Goal: Answer question/provide support: Share knowledge or assist other users

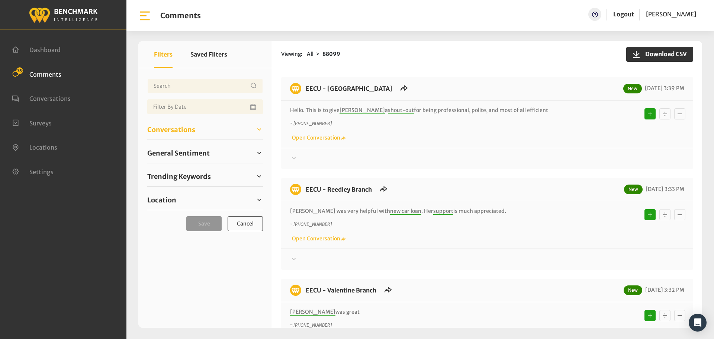
click at [190, 129] on span "Conversations" at bounding box center [171, 130] width 48 height 10
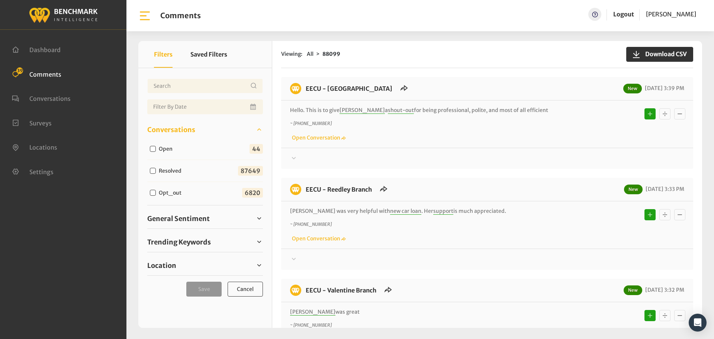
click at [154, 149] on input "Open" at bounding box center [153, 149] width 6 height 6
checkbox input "true"
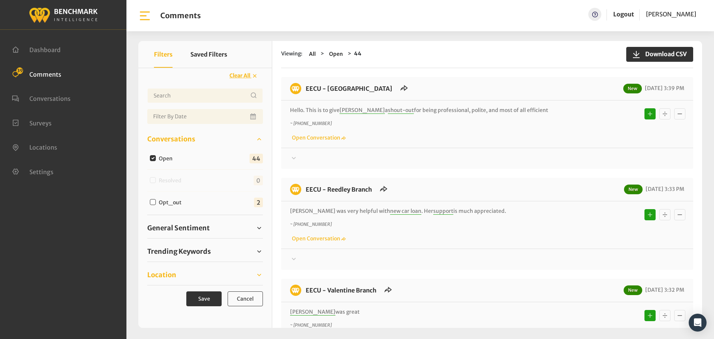
click at [164, 270] on span "Location" at bounding box center [161, 275] width 29 height 10
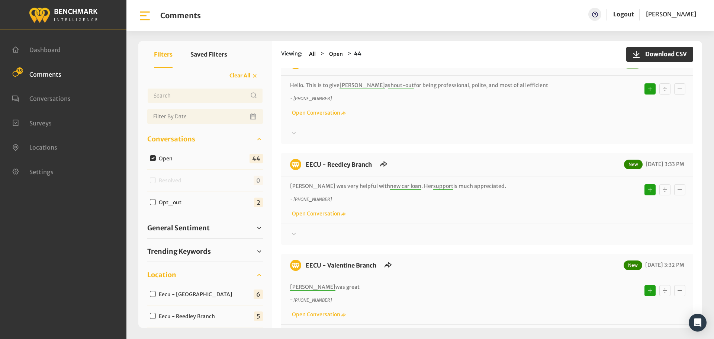
scroll to position [74, 0]
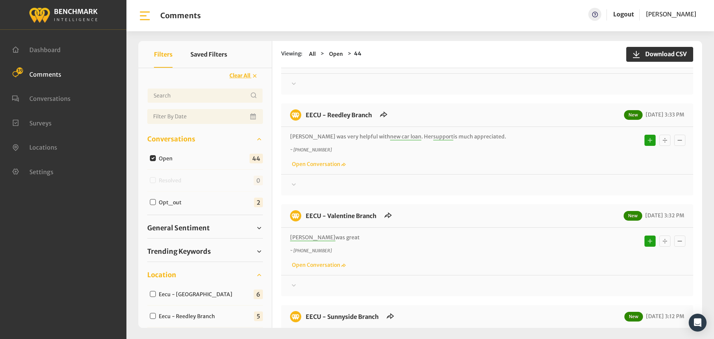
click at [150, 294] on input "Eecu - [GEOGRAPHIC_DATA]" at bounding box center [153, 294] width 6 height 6
checkbox input "true"
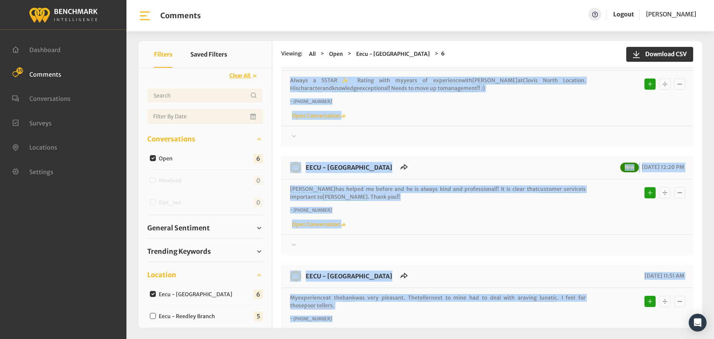
scroll to position [0, 0]
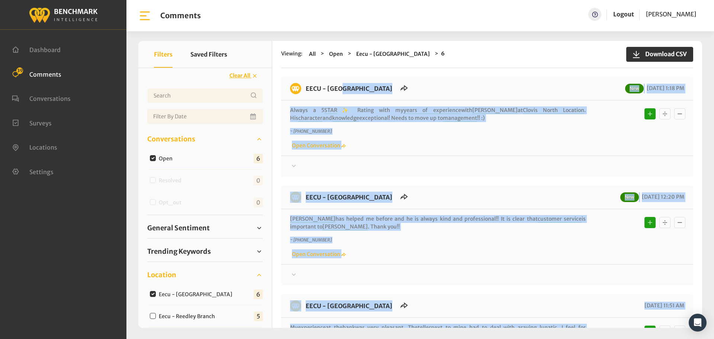
drag, startPoint x: 579, startPoint y: 229, endPoint x: 305, endPoint y: 89, distance: 307.2
copy div "LORE - Ipsumd Sitam Consec Adi 80/89/4249 0:07 EL Seddoe t 7 INCI ✨ Utlabo etdo…"
click at [296, 160] on div "Thanks! We appreciate your feedback about EECU. If at any time you wish to end …" at bounding box center [487, 162] width 412 height 15
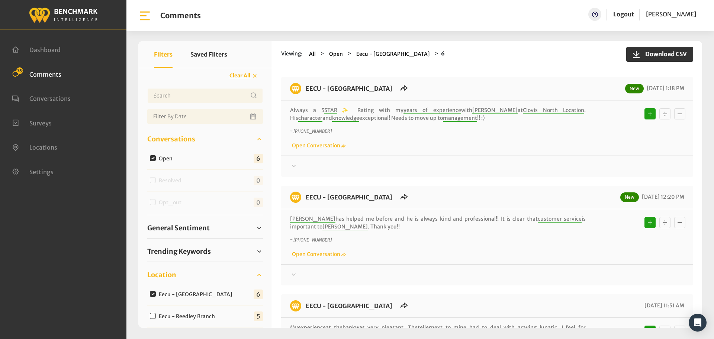
click at [321, 170] on div at bounding box center [487, 166] width 394 height 9
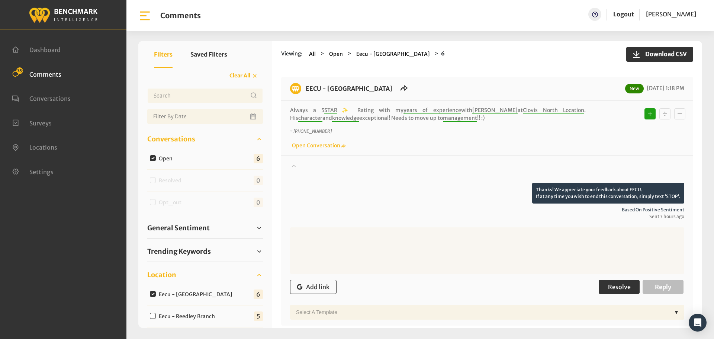
click at [609, 288] on span "Resolve" at bounding box center [619, 286] width 23 height 7
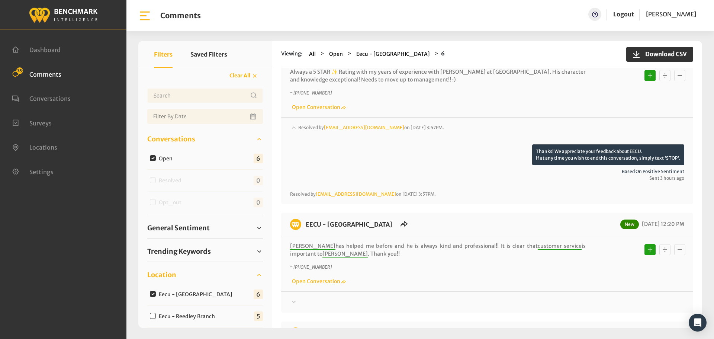
scroll to position [74, 0]
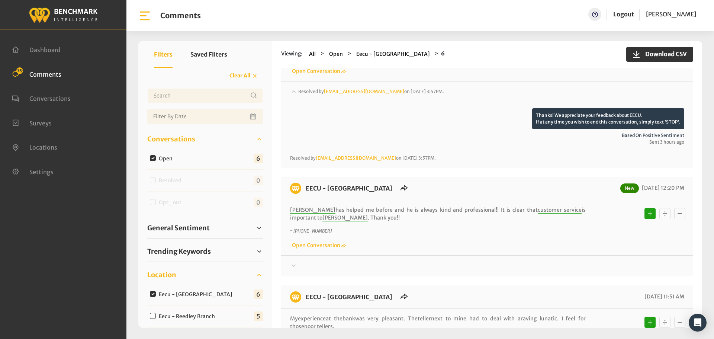
click at [299, 108] on div at bounding box center [487, 97] width 394 height 21
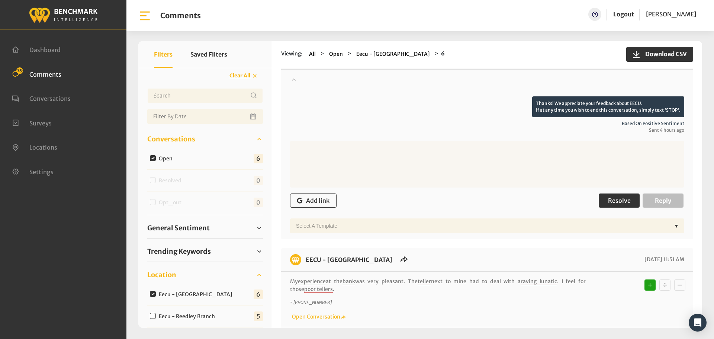
click at [601, 202] on button "Resolve" at bounding box center [619, 200] width 41 height 14
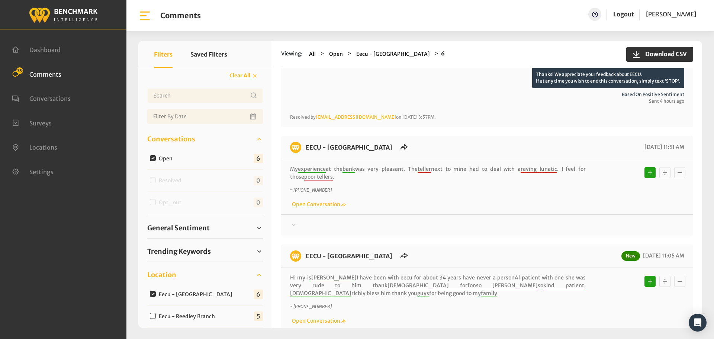
scroll to position [335, 0]
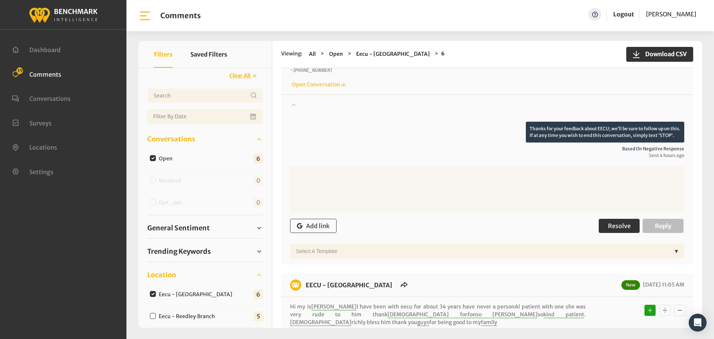
click at [622, 223] on span "Resolve" at bounding box center [619, 225] width 23 height 7
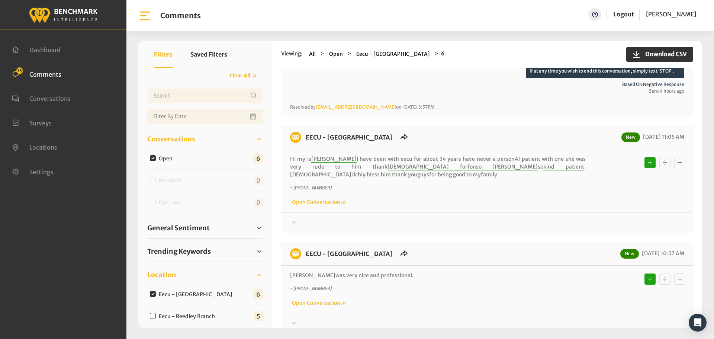
scroll to position [483, 0]
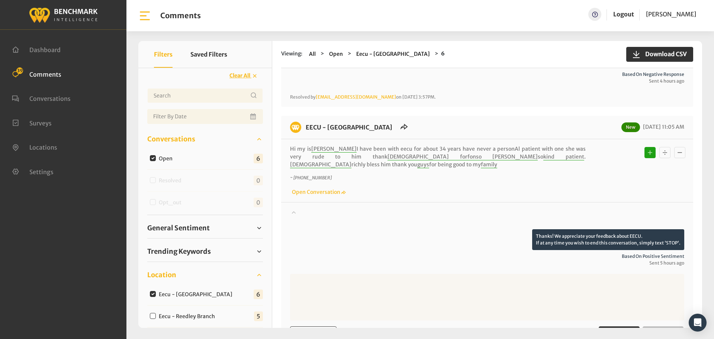
scroll to position [595, 0]
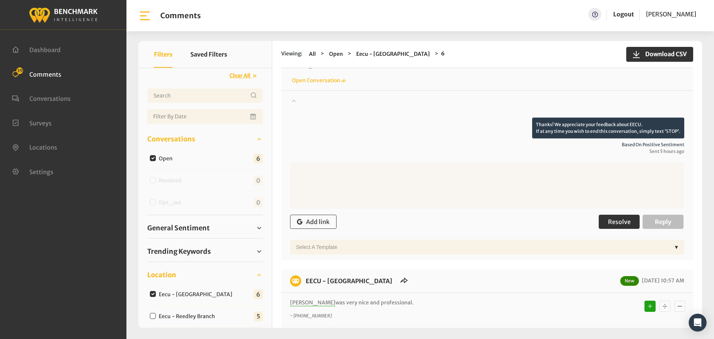
click at [628, 226] on button "Resolve" at bounding box center [619, 222] width 41 height 14
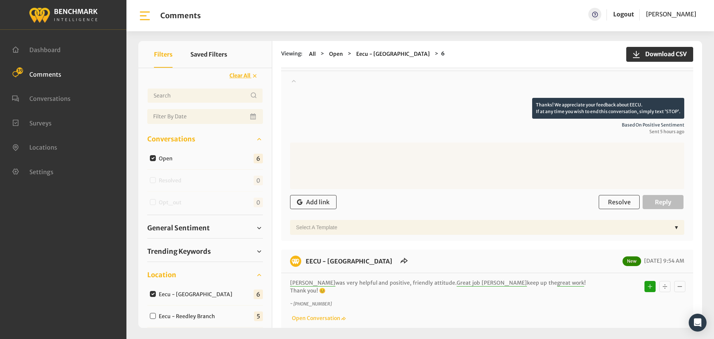
click at [614, 210] on div "Add link Resolve Reply" at bounding box center [487, 202] width 394 height 22
click at [615, 202] on span "Resolve" at bounding box center [619, 201] width 23 height 7
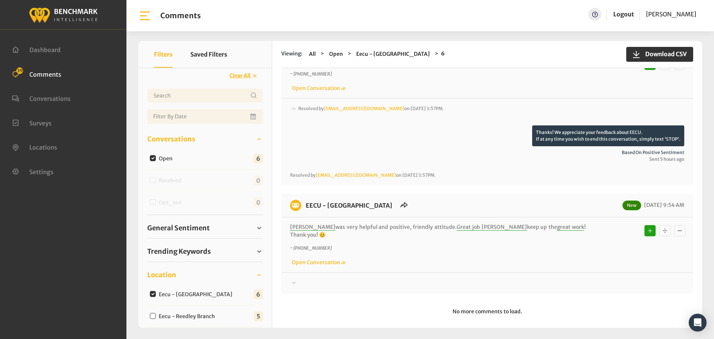
click at [301, 272] on div "Thanks! We appreciate your feedback about EECU. If at any time you wish to end …" at bounding box center [487, 279] width 412 height 15
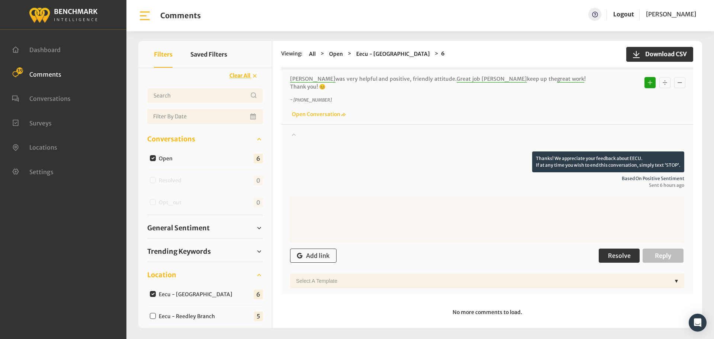
click at [608, 252] on span "Resolve" at bounding box center [619, 255] width 23 height 7
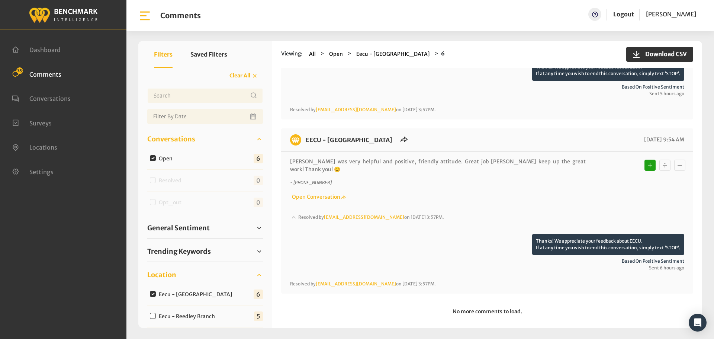
click at [152, 315] on input "Eecu - Reedley Branch" at bounding box center [153, 316] width 6 height 6
checkbox input "true"
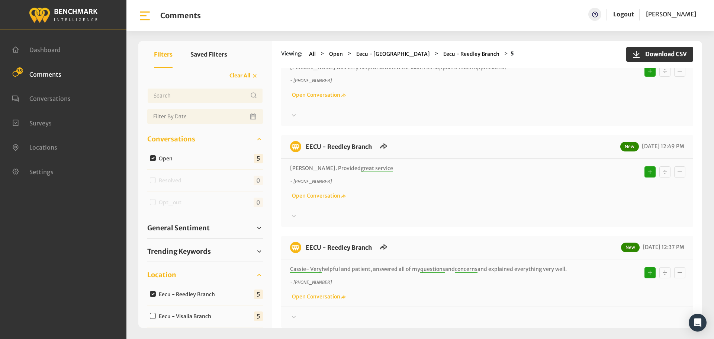
scroll to position [37, 0]
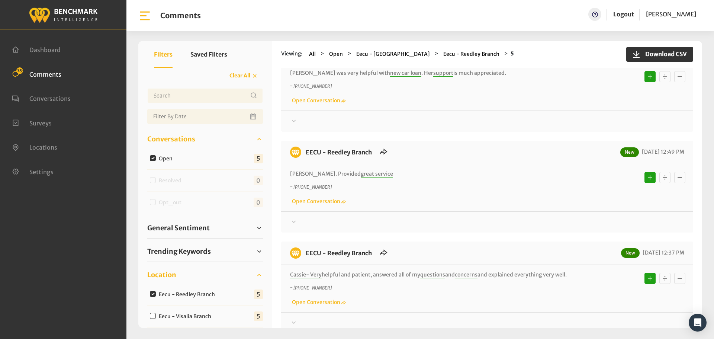
click at [297, 125] on icon at bounding box center [293, 120] width 7 height 9
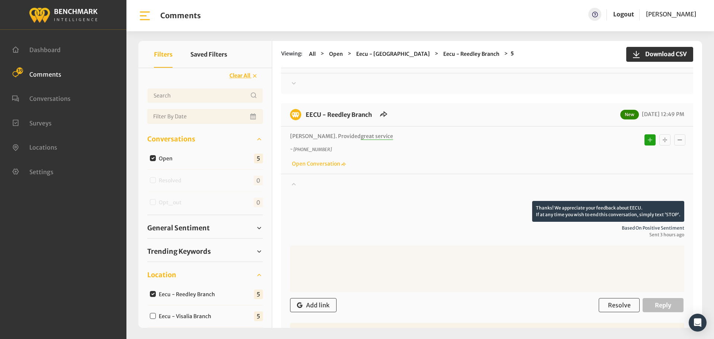
scroll to position [74, 0]
click at [288, 187] on div "Thanks! We appreciate your feedback about EECU. If at any time you wish to end …" at bounding box center [487, 256] width 412 height 164
click at [306, 89] on div at bounding box center [487, 84] width 394 height 9
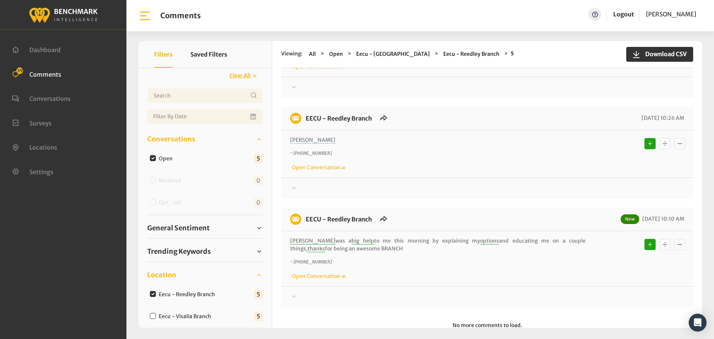
scroll to position [294, 0]
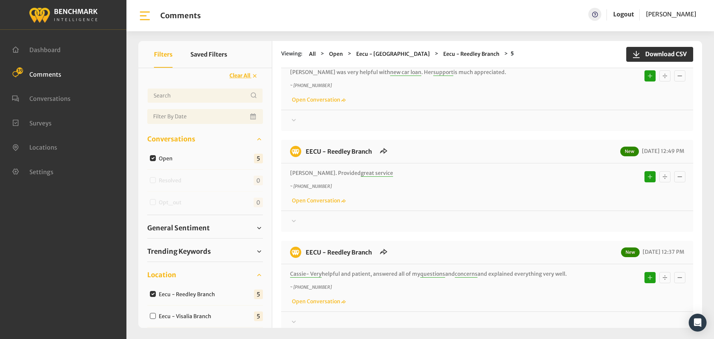
scroll to position [0, 0]
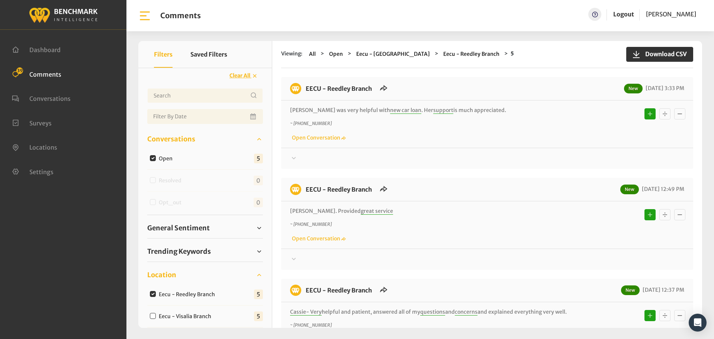
drag, startPoint x: 370, startPoint y: 230, endPoint x: 303, endPoint y: 81, distance: 163.8
copy div "LORE - Ipsumdo Sitame Con 61/49/2171 3:44 AD Elits doe temp incidid utla etd ma…"
click at [309, 153] on div "Thanks! We appreciate your feedback about EECU. If at any time you wish to end …" at bounding box center [487, 155] width 412 height 15
click at [308, 155] on div at bounding box center [487, 158] width 394 height 9
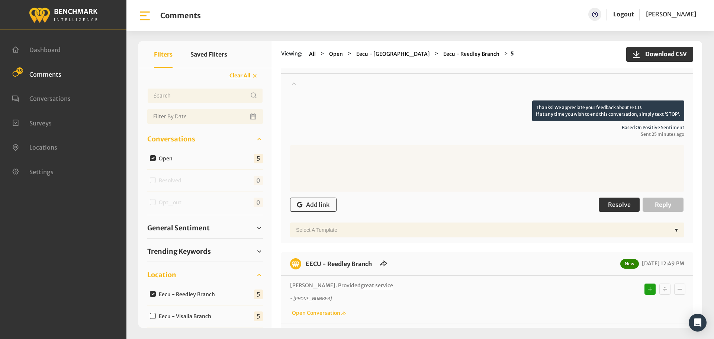
click at [625, 205] on span "Resolve" at bounding box center [619, 204] width 23 height 7
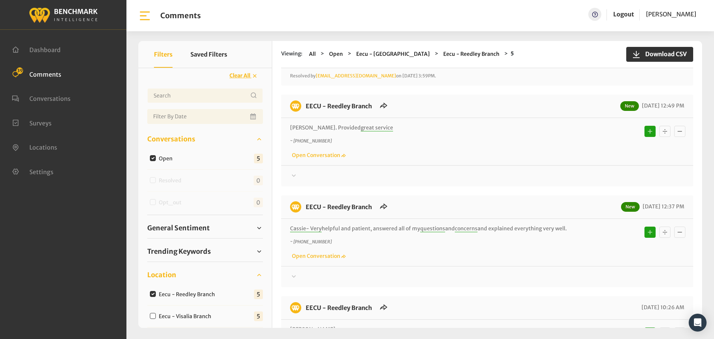
click at [300, 26] on div at bounding box center [487, 15] width 394 height 21
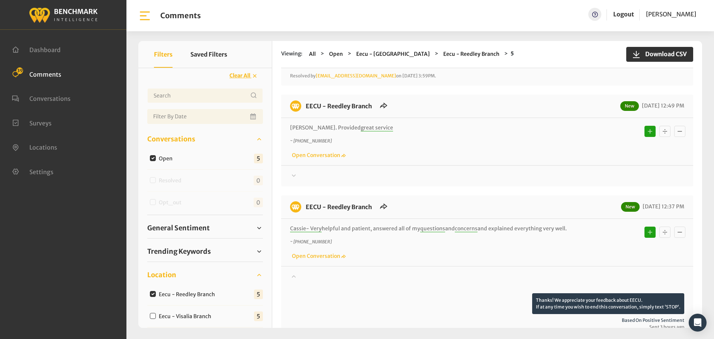
click at [303, 171] on div at bounding box center [487, 175] width 394 height 9
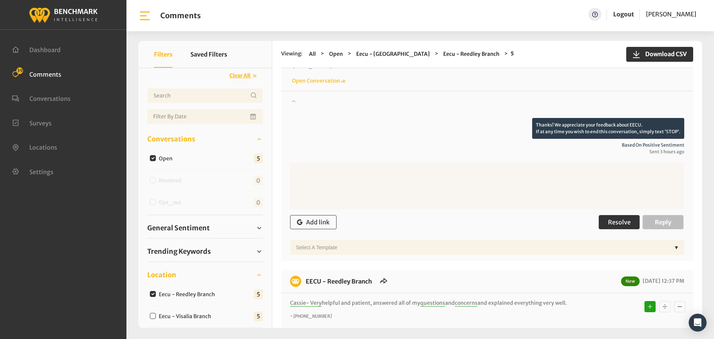
click at [618, 223] on span "Resolve" at bounding box center [619, 221] width 23 height 7
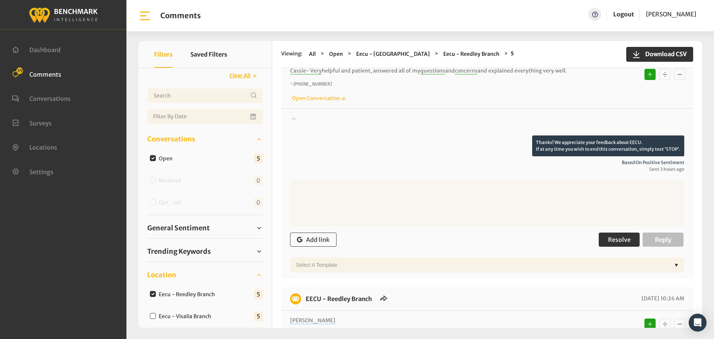
click at [620, 243] on span "Resolve" at bounding box center [619, 239] width 23 height 7
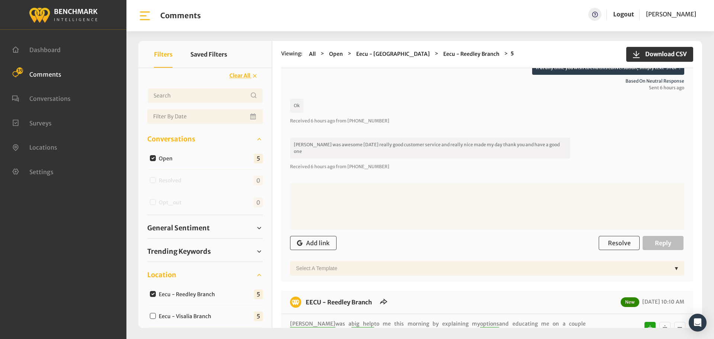
scroll to position [632, 0]
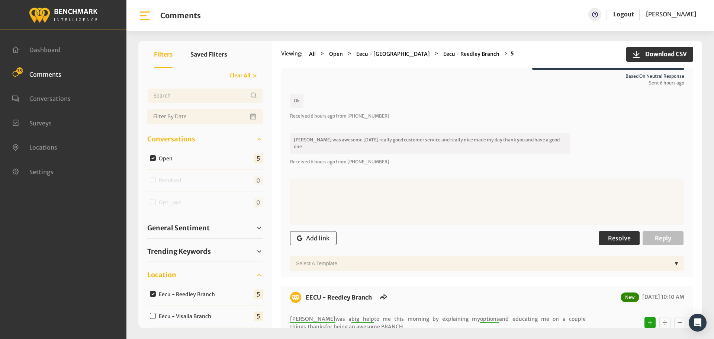
click at [614, 234] on span "Resolve" at bounding box center [619, 237] width 23 height 7
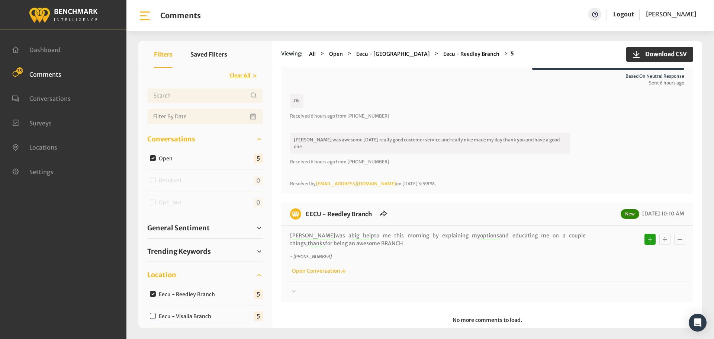
scroll to position [634, 0]
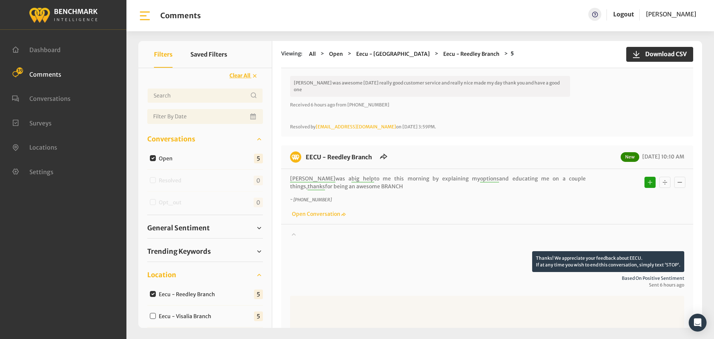
scroll to position [780, 0]
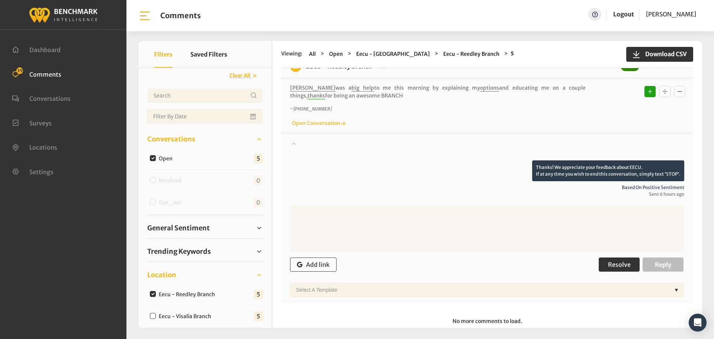
click at [609, 257] on button "Resolve" at bounding box center [619, 264] width 41 height 14
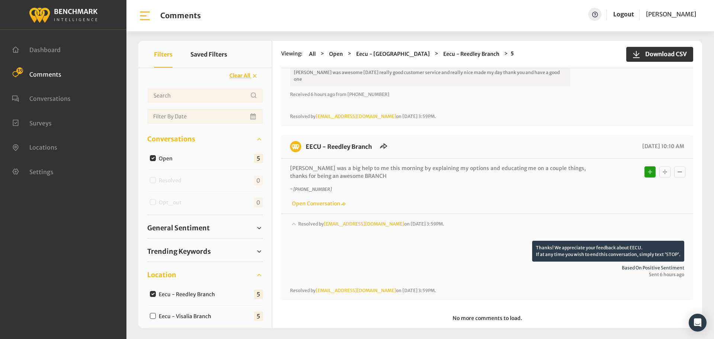
click at [154, 318] on input "Eecu - Visalia Branch" at bounding box center [153, 316] width 6 height 6
checkbox input "true"
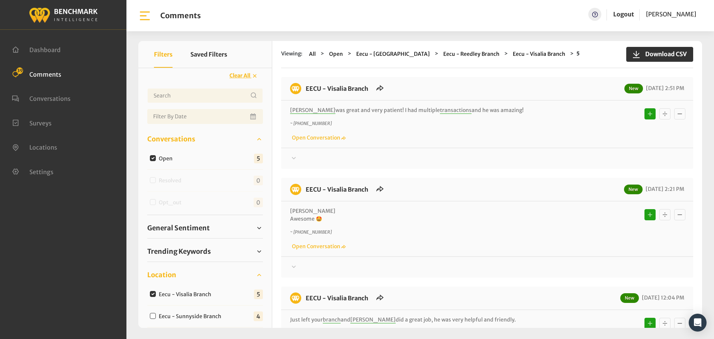
click at [305, 163] on div at bounding box center [487, 158] width 394 height 9
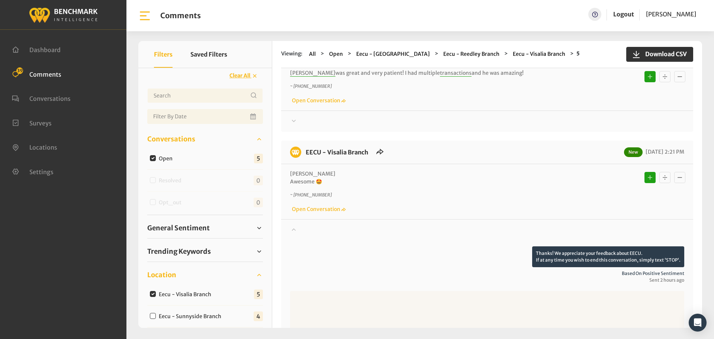
click at [300, 126] on div at bounding box center [487, 121] width 394 height 9
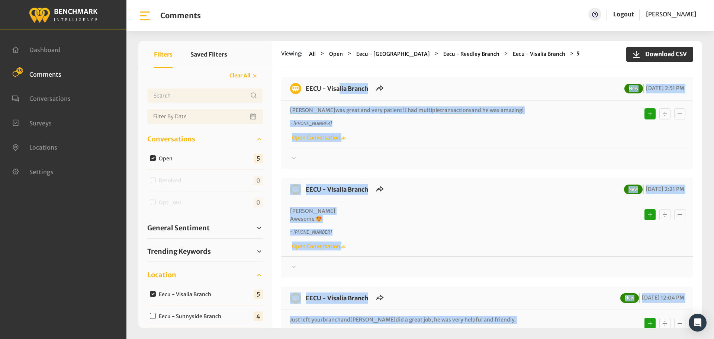
drag, startPoint x: 583, startPoint y: 232, endPoint x: 302, endPoint y: 73, distance: 322.4
click at [302, 73] on div "Viewing: All Open Eecu - [GEOGRAPHIC_DATA] Eecu - Reedley Branch [GEOGRAPHIC_DA…" at bounding box center [487, 184] width 430 height 287
copy div "LORE - Ipsumdo Sitame Con 30/81/5116 9:30 AD Elit sed doeiu tem inci utlabor! E…"
click at [322, 162] on div at bounding box center [487, 158] width 394 height 9
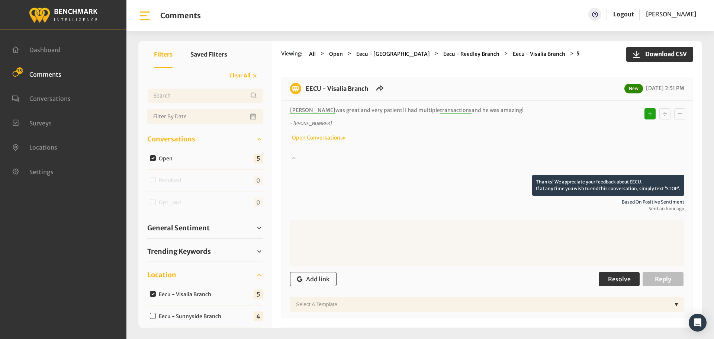
click at [601, 277] on button "Resolve" at bounding box center [619, 279] width 41 height 14
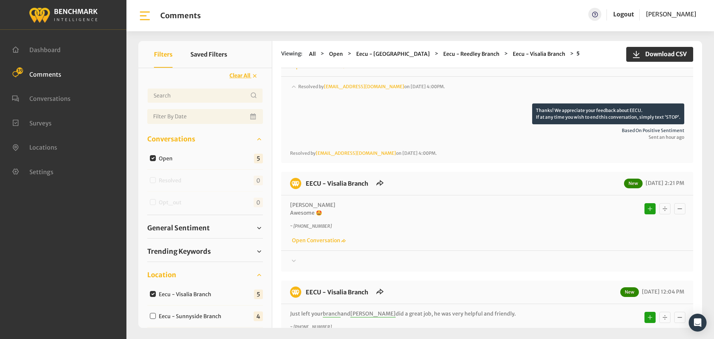
scroll to position [74, 0]
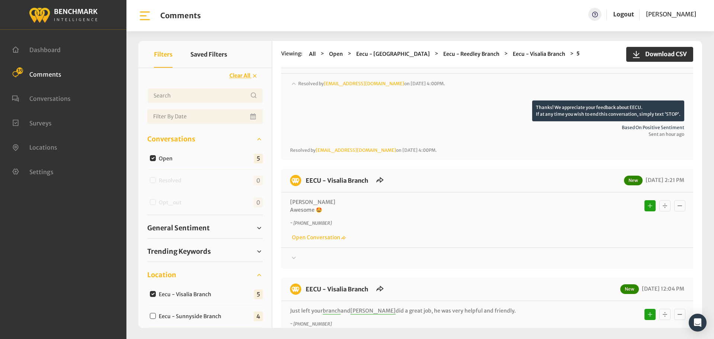
click at [312, 251] on div "Thanks! We appreciate your feedback about EECU. If at any time you wish to end …" at bounding box center [487, 254] width 412 height 15
click at [303, 257] on div at bounding box center [487, 258] width 394 height 9
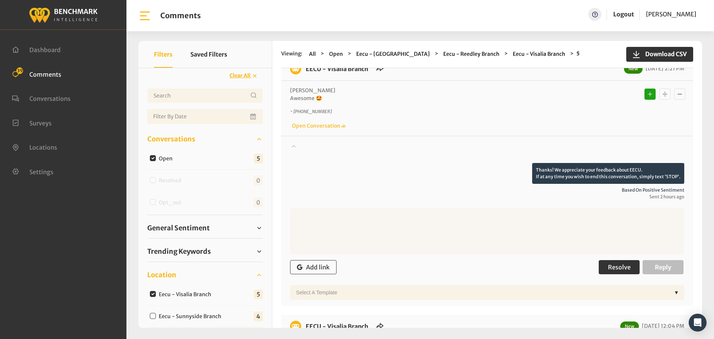
click at [603, 266] on button "Resolve" at bounding box center [619, 267] width 41 height 14
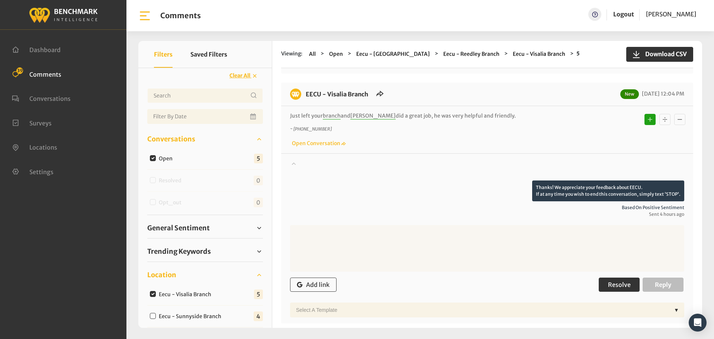
click at [608, 282] on span "Resolve" at bounding box center [619, 284] width 23 height 7
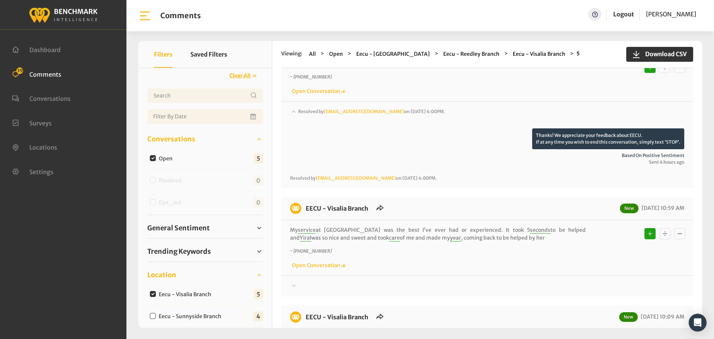
scroll to position [483, 0]
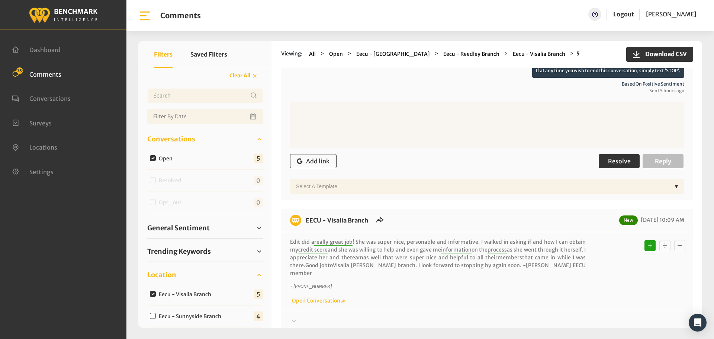
click at [618, 155] on button "Resolve" at bounding box center [619, 161] width 41 height 14
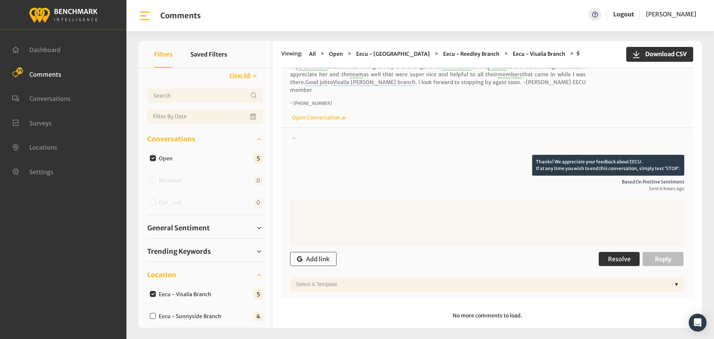
click at [615, 255] on span "Resolve" at bounding box center [619, 258] width 23 height 7
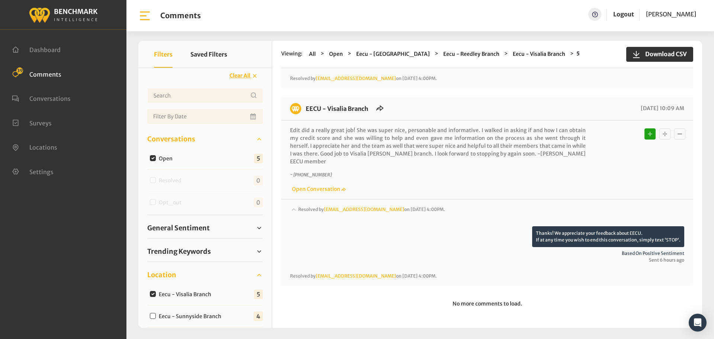
scroll to position [653, 0]
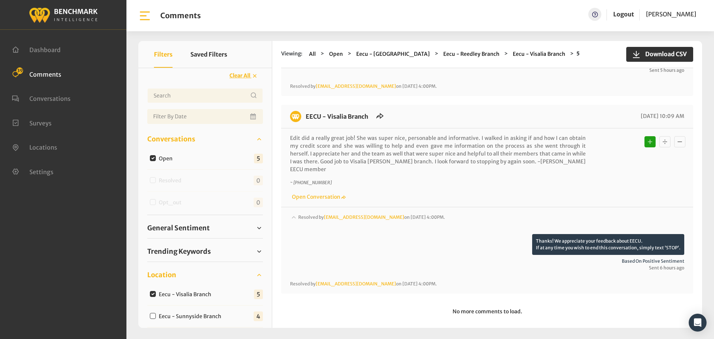
click at [154, 318] on input "Eecu - Sunnyside Branch" at bounding box center [153, 316] width 6 height 6
checkbox input "true"
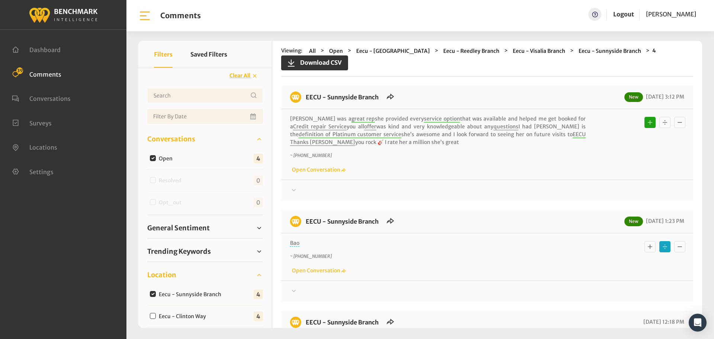
click at [303, 195] on div at bounding box center [487, 190] width 394 height 9
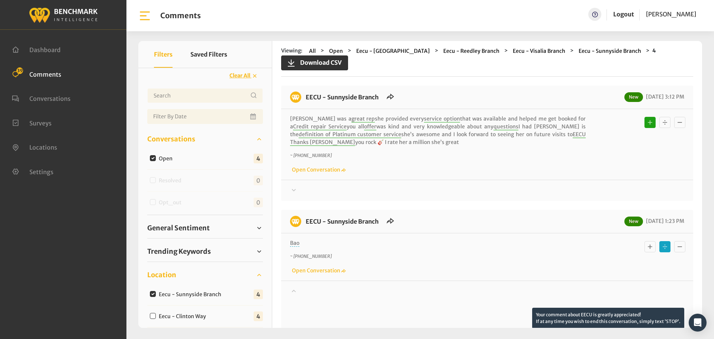
drag, startPoint x: 443, startPoint y: 225, endPoint x: 303, endPoint y: 95, distance: 191.3
copy div "LORE - Ipsumdolo Sitame Con 94/06/3058 9:56 AD Elits doe t incid utl etd magnaa…"
click at [306, 189] on div at bounding box center [487, 190] width 394 height 9
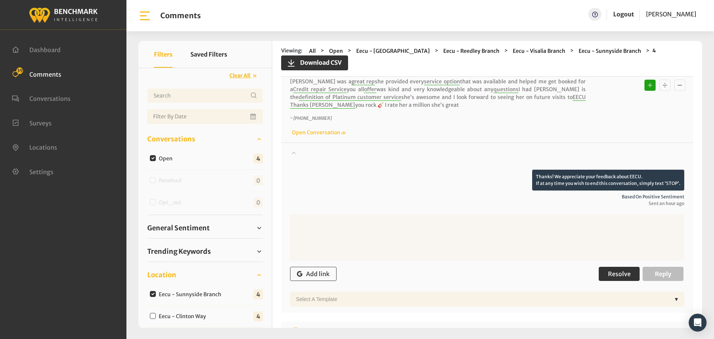
click at [610, 275] on span "Resolve" at bounding box center [619, 273] width 23 height 7
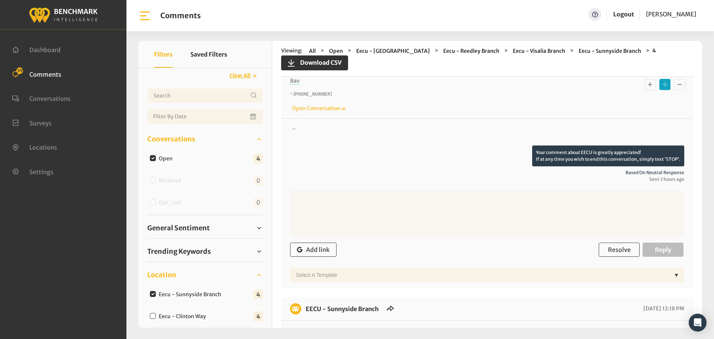
scroll to position [260, 0]
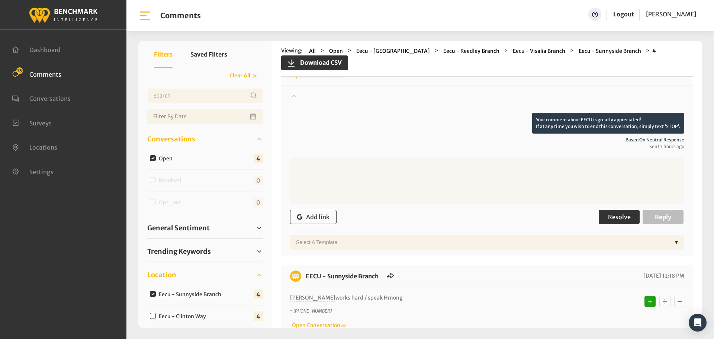
click at [619, 221] on button "Resolve" at bounding box center [619, 217] width 41 height 14
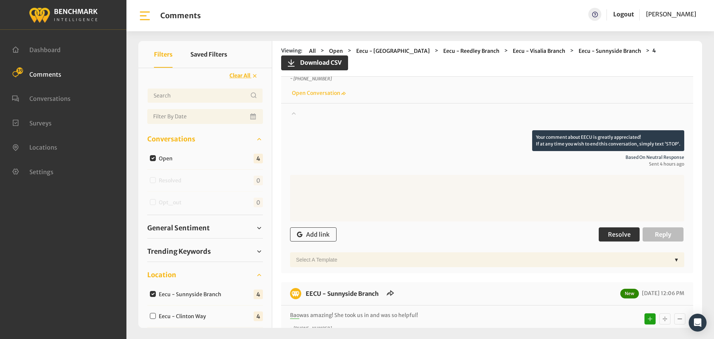
click at [612, 239] on button "Resolve" at bounding box center [619, 234] width 41 height 14
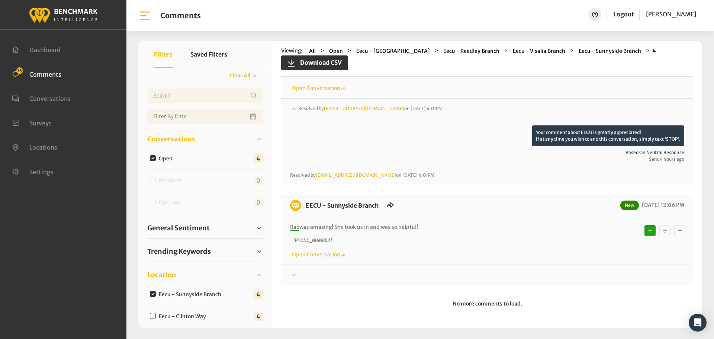
drag, startPoint x: 295, startPoint y: 276, endPoint x: 308, endPoint y: 276, distance: 13.0
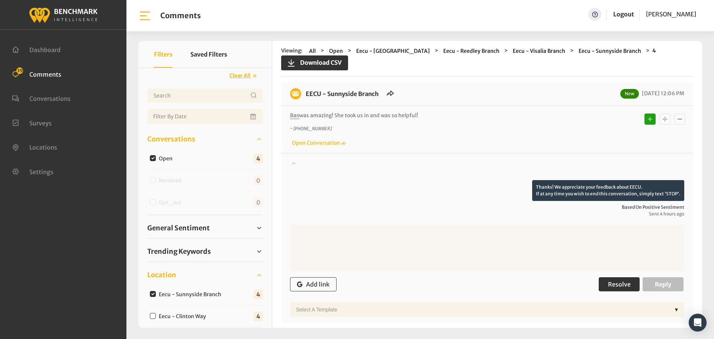
click at [612, 283] on span "Resolve" at bounding box center [619, 283] width 23 height 7
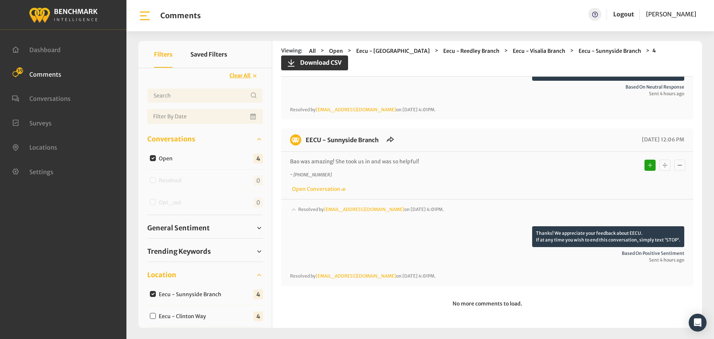
click at [152, 316] on input "Eecu - Clinton Way" at bounding box center [153, 316] width 6 height 6
checkbox input "true"
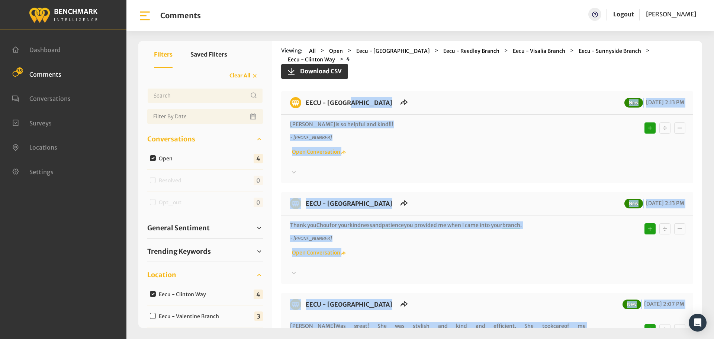
scroll to position [0, 0]
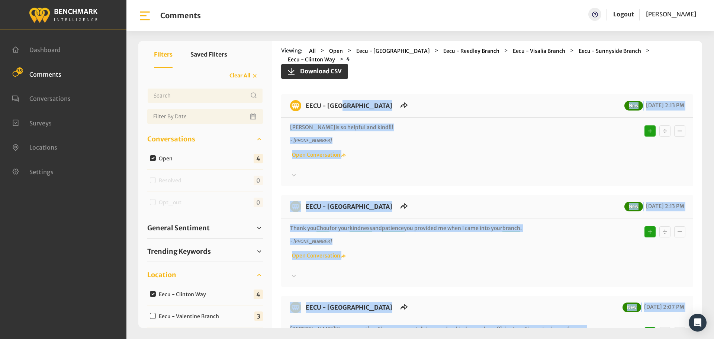
drag, startPoint x: 386, startPoint y: 228, endPoint x: 303, endPoint y: 88, distance: 163.2
click at [303, 88] on div "Viewing: All Open Eecu - [GEOGRAPHIC_DATA] Eecu - Reedley Branch [GEOGRAPHIC_DA…" at bounding box center [487, 184] width 430 height 287
copy div "LORE - Ipsumdo Sit Ame 06/62/7816 9:74 CO Adipis el se doeiusm tem inci!!! ~ +3…"
click at [304, 172] on div at bounding box center [487, 175] width 394 height 9
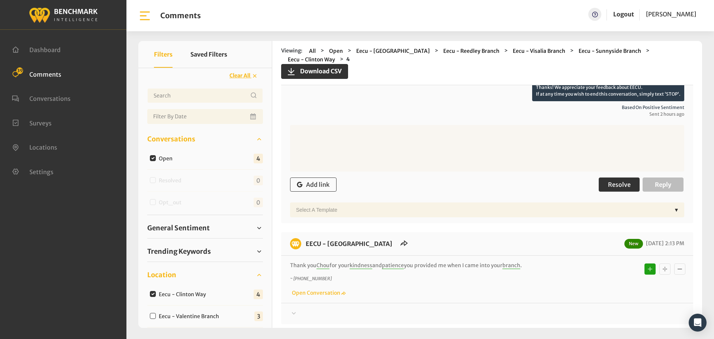
click at [619, 182] on span "Resolve" at bounding box center [619, 184] width 23 height 7
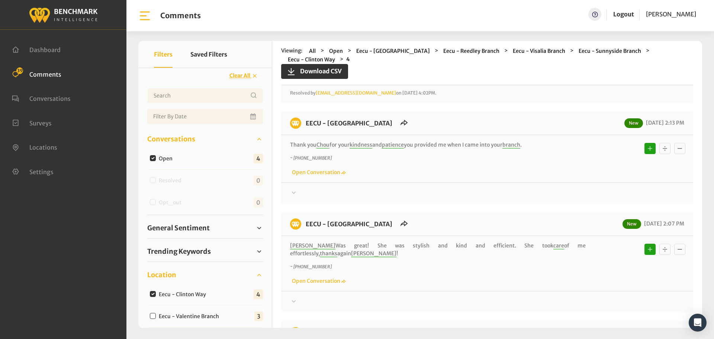
click at [304, 43] on div at bounding box center [487, 32] width 394 height 21
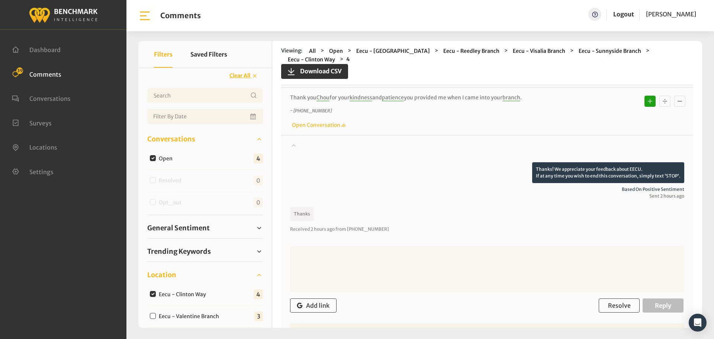
scroll to position [260, 0]
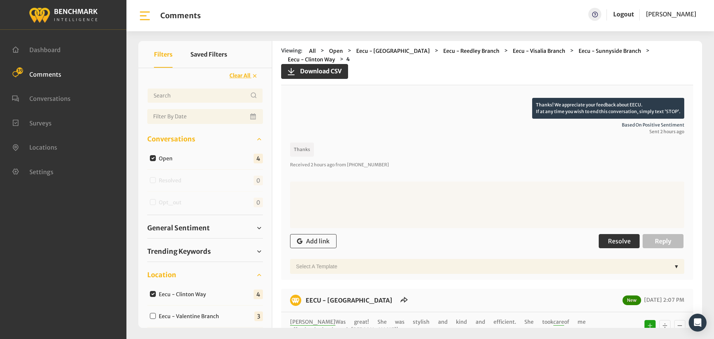
click at [606, 235] on button "Resolve" at bounding box center [619, 241] width 41 height 14
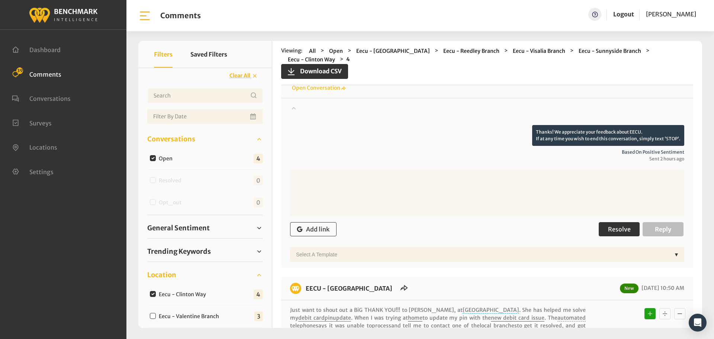
click at [618, 225] on span "Resolve" at bounding box center [619, 228] width 23 height 7
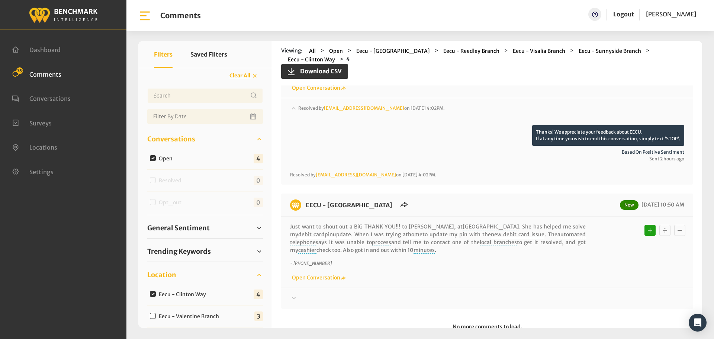
scroll to position [462, 0]
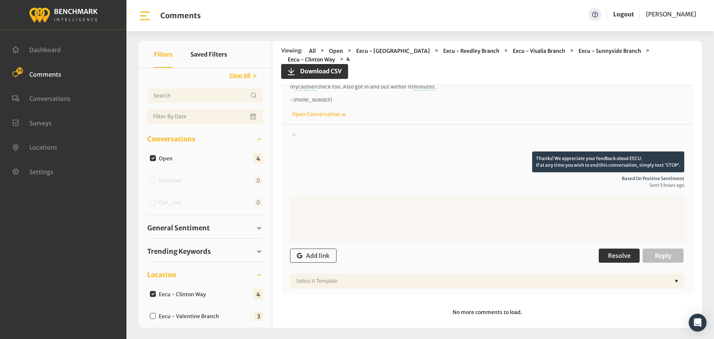
click at [610, 252] on span "Resolve" at bounding box center [619, 255] width 23 height 7
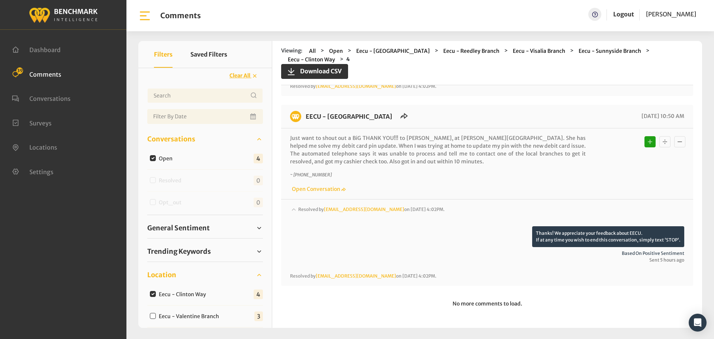
scroll to position [527, 0]
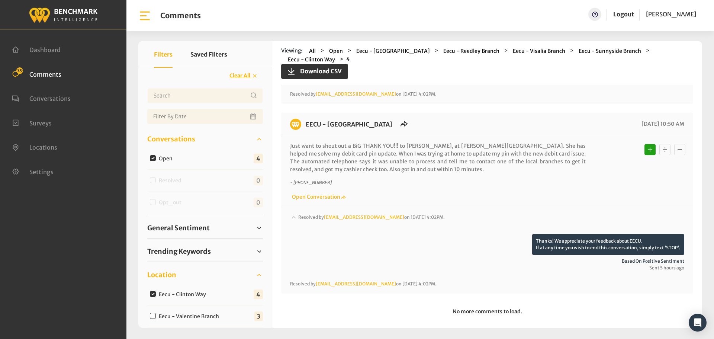
click at [149, 313] on div "Eecu - Valentine Branch" at bounding box center [186, 315] width 78 height 9
click at [156, 316] on div "Eecu - Valentine Branch" at bounding box center [186, 315] width 78 height 9
click at [150, 316] on input "Eecu - Valentine Branch" at bounding box center [153, 316] width 6 height 6
checkbox input "true"
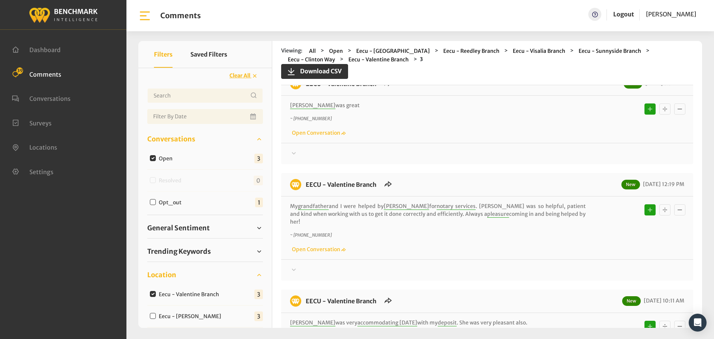
scroll to position [0, 0]
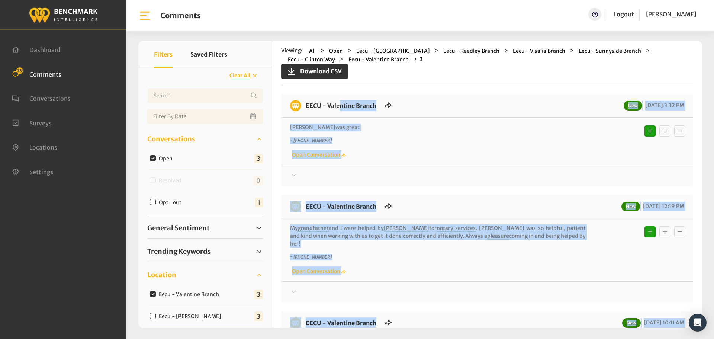
drag, startPoint x: 522, startPoint y: 226, endPoint x: 305, endPoint y: 95, distance: 253.6
click at [305, 95] on div "EECU - Valentine Branch New [DATE] 3:32 PM [PERSON_NAME] was great ~ [PHONE_NUM…" at bounding box center [487, 248] width 412 height 309
copy div "LORE - Ipsumdolo Sitame Con 51/05/8467 7:07 AD Elitsed doe tempo ~ +91805583246…"
click at [321, 174] on div at bounding box center [487, 175] width 394 height 9
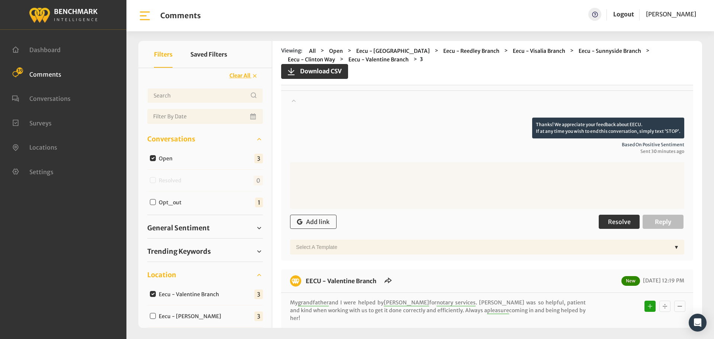
click at [614, 221] on span "Resolve" at bounding box center [619, 221] width 23 height 7
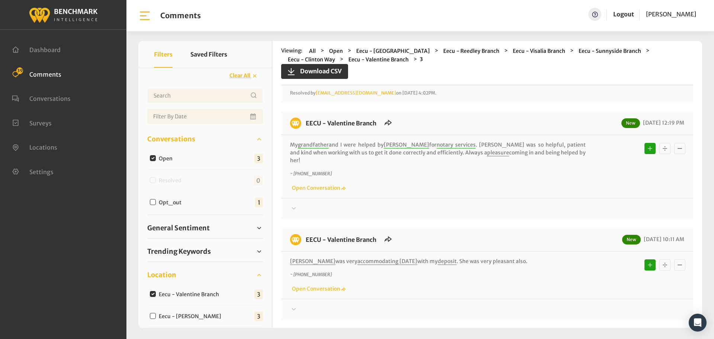
click at [297, 30] on icon at bounding box center [293, 26] width 7 height 9
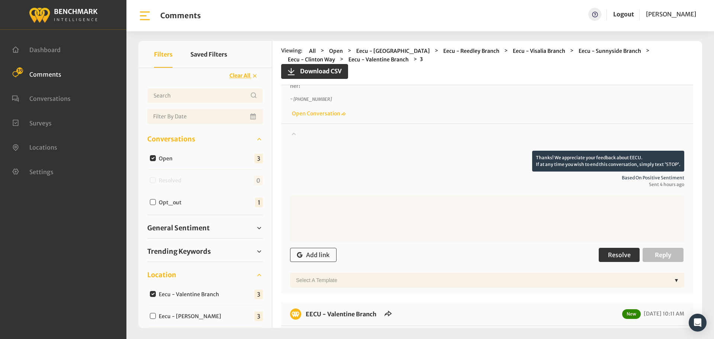
click at [608, 251] on span "Resolve" at bounding box center [619, 254] width 23 height 7
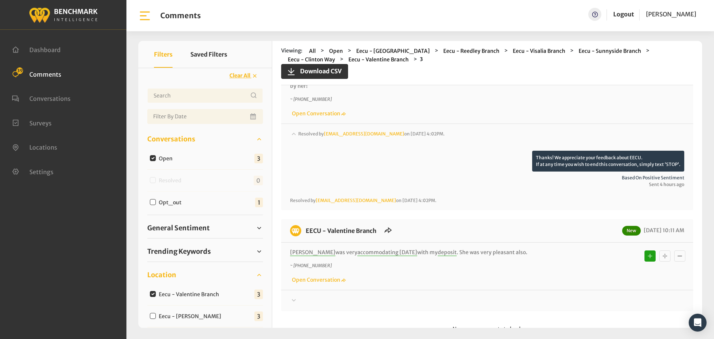
scroll to position [241, 0]
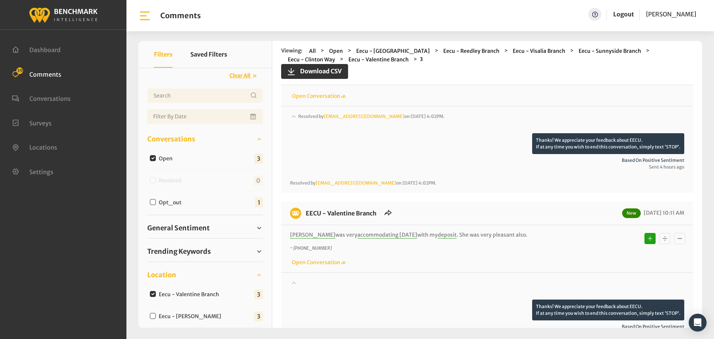
scroll to position [389, 0]
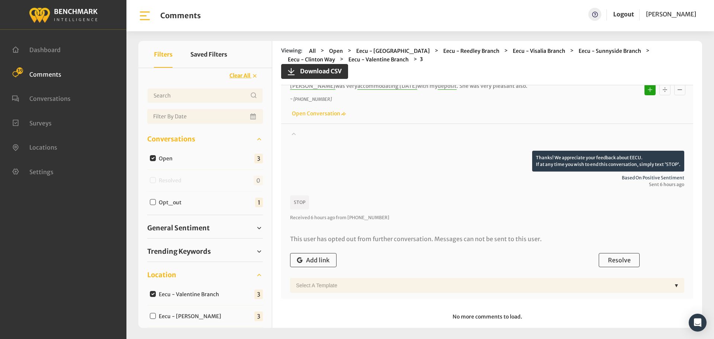
click at [607, 249] on div "Add link Resolve Reply" at bounding box center [487, 260] width 394 height 22
click at [608, 253] on button "Resolve" at bounding box center [619, 260] width 41 height 14
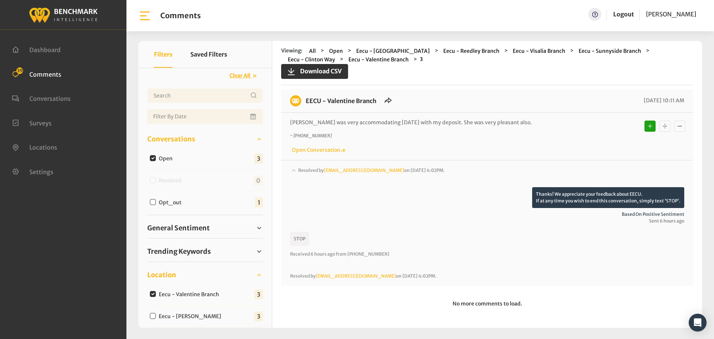
scroll to position [345, 0]
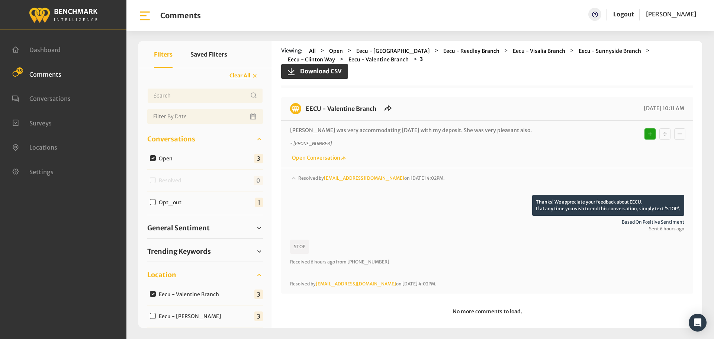
click at [154, 318] on input "Eecu - [PERSON_NAME]" at bounding box center [153, 316] width 6 height 6
checkbox input "true"
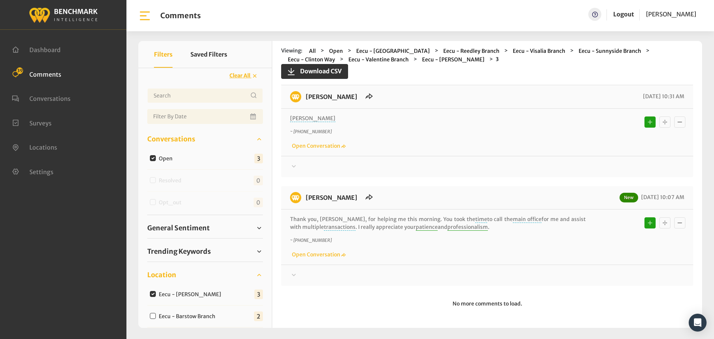
click at [304, 70] on div at bounding box center [487, 65] width 394 height 9
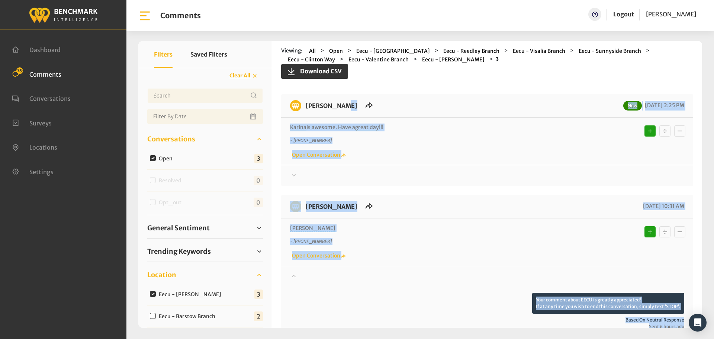
drag, startPoint x: 462, startPoint y: 232, endPoint x: 305, endPoint y: 105, distance: 201.5
click at [305, 105] on div "[PERSON_NAME] New [DATE] 2:25 PM [PERSON_NAME] is awesome. Have a great day !!!…" at bounding box center [487, 338] width 412 height 489
copy div "LORE - Ipsumd Sit 78/26/8720 9:41 AM Consec ad elitsed. Doei t incid utl !!! ~ …"
click at [300, 174] on div at bounding box center [487, 175] width 394 height 9
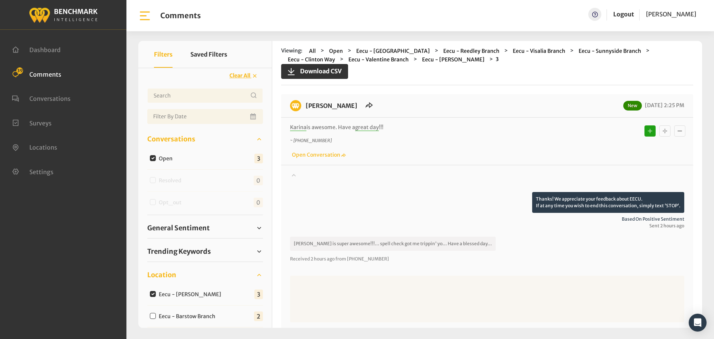
scroll to position [149, 0]
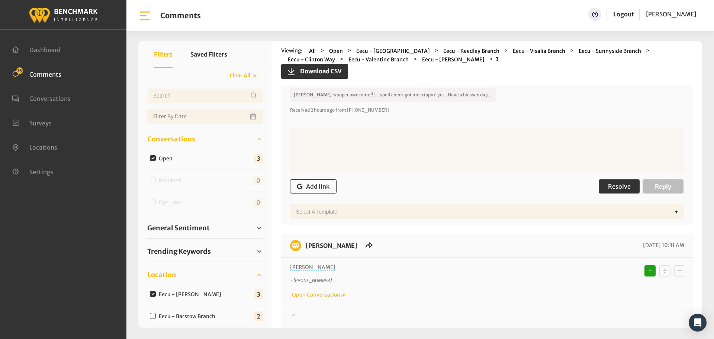
click at [618, 189] on span "Resolve" at bounding box center [619, 186] width 23 height 7
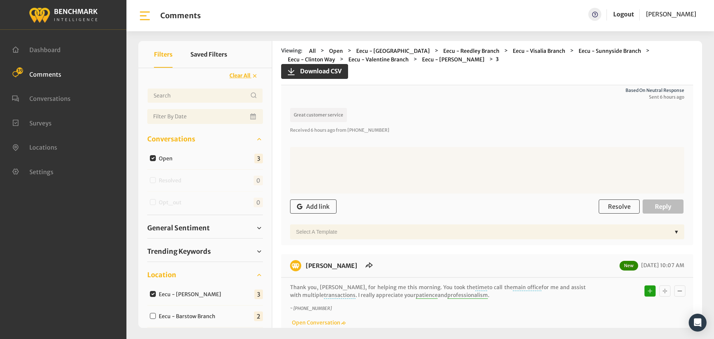
scroll to position [335, 0]
click at [608, 204] on span "Resolve" at bounding box center [619, 205] width 23 height 7
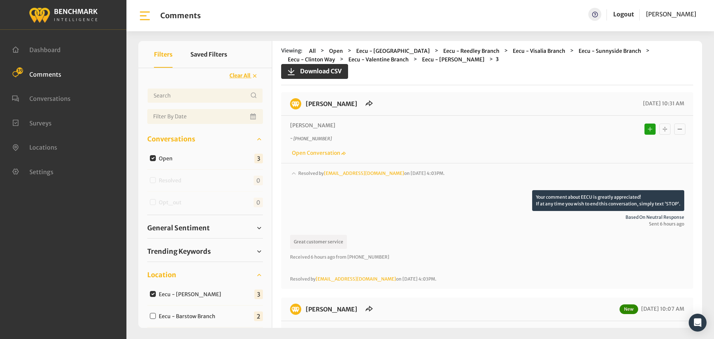
scroll to position [319, 0]
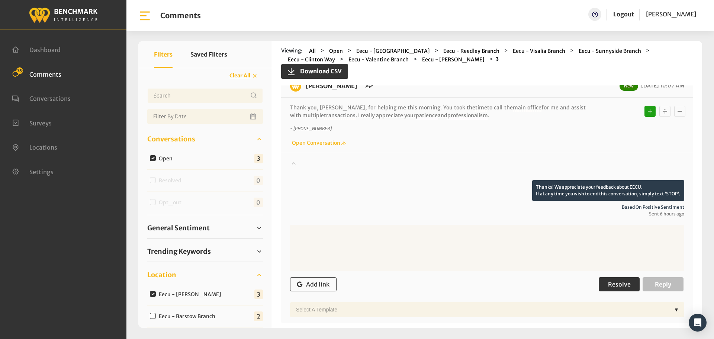
click at [614, 280] on button "Resolve" at bounding box center [619, 284] width 41 height 14
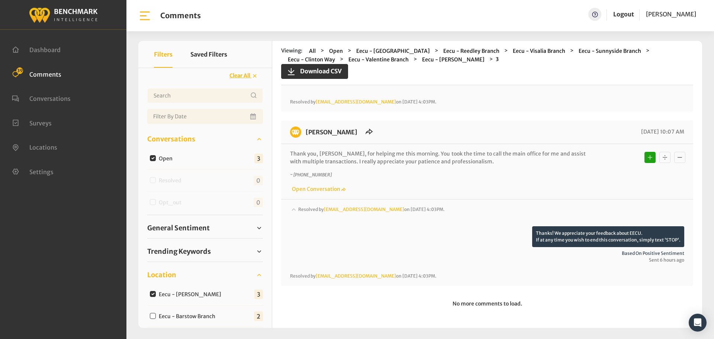
click at [150, 317] on input "Eecu - Barstow Branch" at bounding box center [153, 316] width 6 height 6
checkbox input "true"
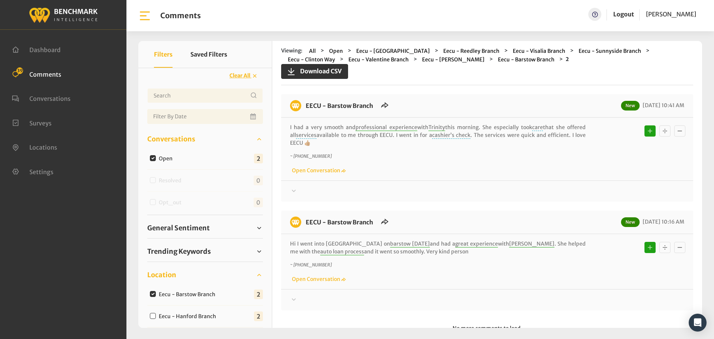
drag, startPoint x: 408, startPoint y: 254, endPoint x: 305, endPoint y: 102, distance: 183.1
click at [305, 102] on div "EECU - Barstow Branch New [DATE] 10:41 AM I had a very smooth and professional …" at bounding box center [487, 202] width 412 height 216
copy div "LORE - Ipsumdo Sitame Con 45/58/2680 69:97 AD E sed d eius tempor inc utlaboree…"
click at [317, 192] on div at bounding box center [487, 191] width 394 height 9
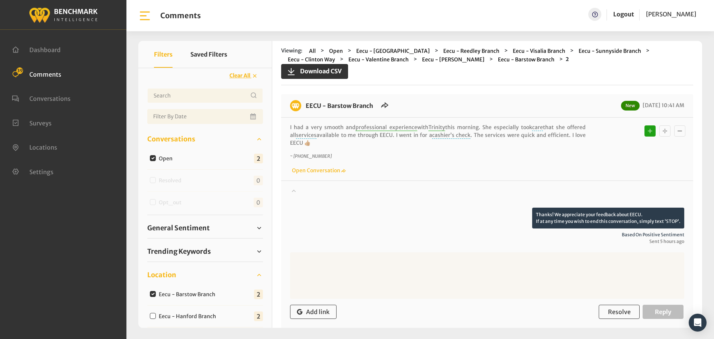
click at [594, 308] on div "Add link Resolve Reply" at bounding box center [487, 312] width 394 height 22
click at [619, 312] on span "Resolve" at bounding box center [619, 311] width 23 height 7
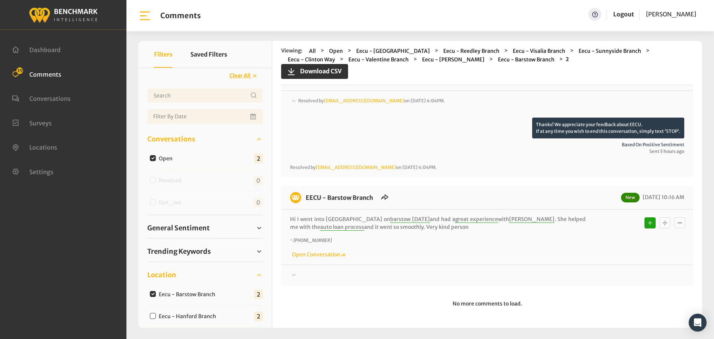
click at [316, 118] on div at bounding box center [487, 107] width 394 height 21
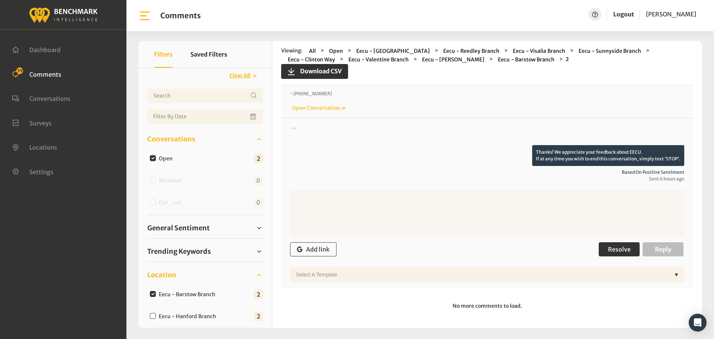
click at [621, 249] on span "Resolve" at bounding box center [619, 248] width 23 height 7
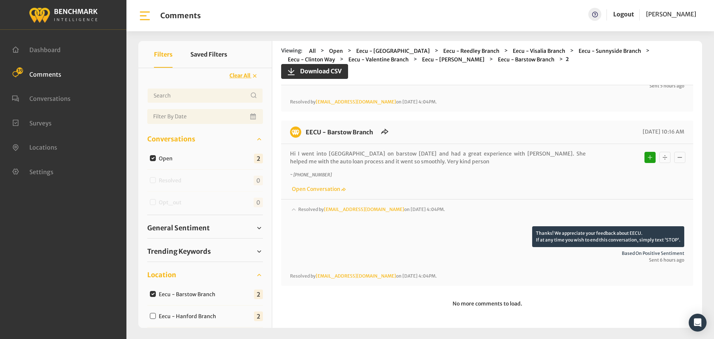
click at [154, 318] on input "Eecu - Hanford Branch" at bounding box center [153, 316] width 6 height 6
checkbox input "true"
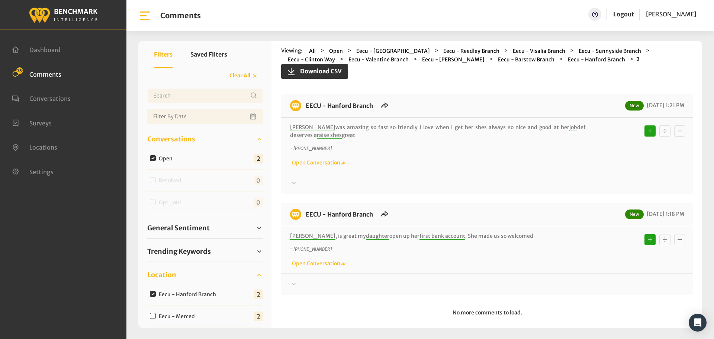
drag, startPoint x: 518, startPoint y: 238, endPoint x: 307, endPoint y: 107, distance: 248.0
click at [307, 107] on div "EECU - Hanford Branch New [DATE] 1:21 PM [PERSON_NAME] was amazing so fast so f…" at bounding box center [487, 194] width 412 height 200
copy div "EECU - Hanford Branch New [DATE] 1:21 PM [PERSON_NAME] was amazing so fast so f…"
click at [299, 180] on div at bounding box center [487, 183] width 394 height 9
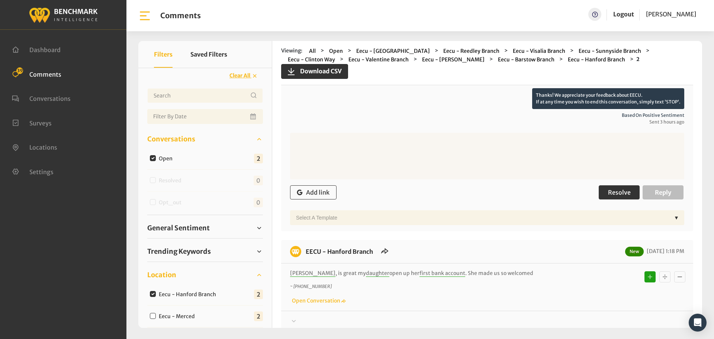
click at [612, 193] on span "Resolve" at bounding box center [619, 192] width 23 height 7
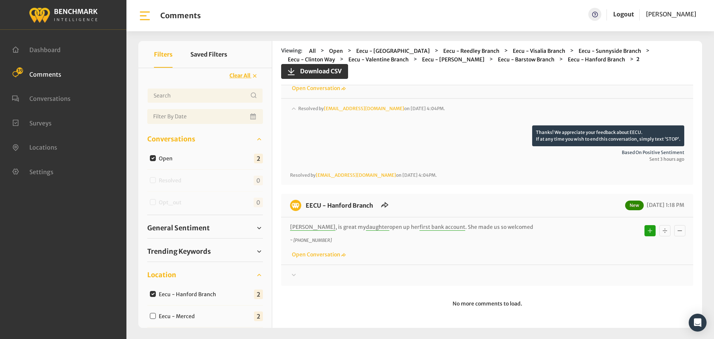
click at [293, 113] on icon at bounding box center [293, 108] width 7 height 9
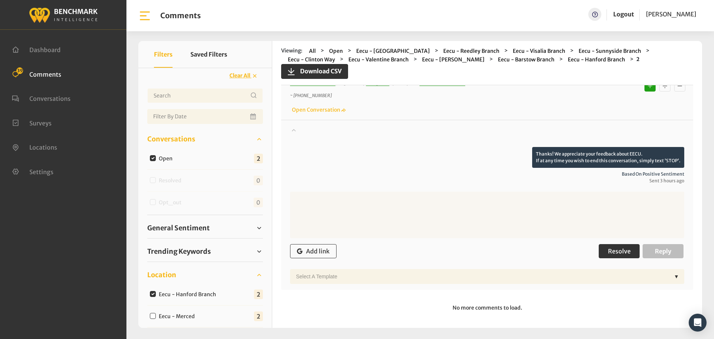
click at [633, 248] on button "Resolve" at bounding box center [619, 251] width 41 height 14
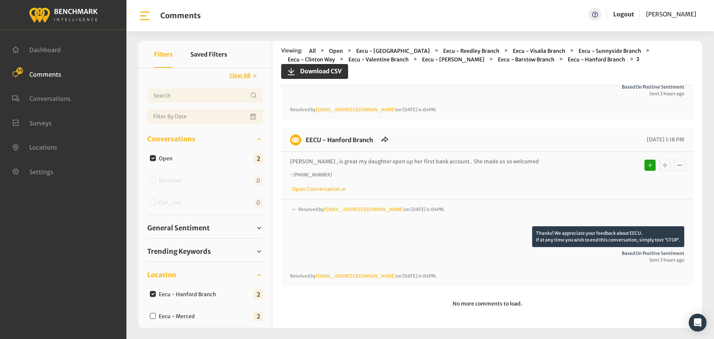
scroll to position [140, 0]
click at [154, 316] on input "Eecu - Merced" at bounding box center [153, 316] width 6 height 6
checkbox input "true"
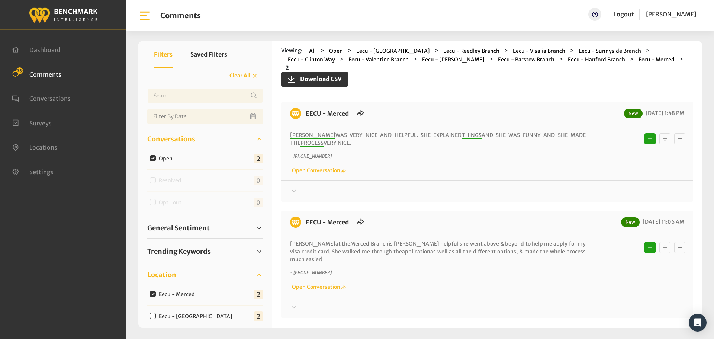
drag, startPoint x: 559, startPoint y: 247, endPoint x: 308, endPoint y: 105, distance: 288.4
click at [308, 105] on div "EECU - Merced New [DATE] 1:48 PM [PERSON_NAME] WAS VERY NICE AND HELPFUL. SHE E…" at bounding box center [487, 210] width 412 height 216
click at [510, 222] on div "EECU - Merced New [DATE] 11:06 AM" at bounding box center [487, 224] width 412 height 17
drag, startPoint x: 556, startPoint y: 244, endPoint x: 301, endPoint y: 106, distance: 289.9
click at [301, 106] on div "EECU - Merced New [DATE] 1:48 PM [PERSON_NAME] WAS VERY NICE AND HELPFUL. SHE E…" at bounding box center [487, 210] width 412 height 216
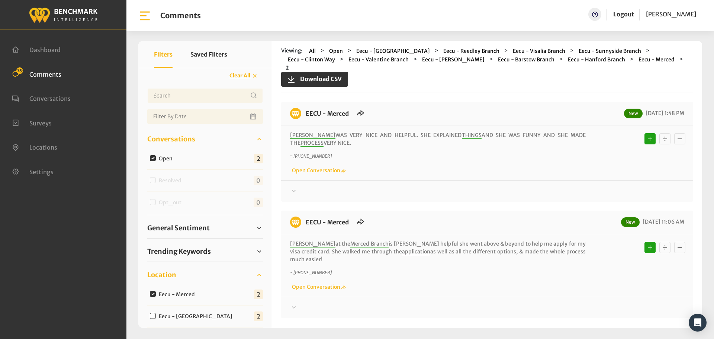
copy div "EECU - Merced New [DATE] 1:48 PM [PERSON_NAME] WAS VERY NICE AND HELPFUL. SHE E…"
click at [317, 187] on div at bounding box center [487, 191] width 394 height 9
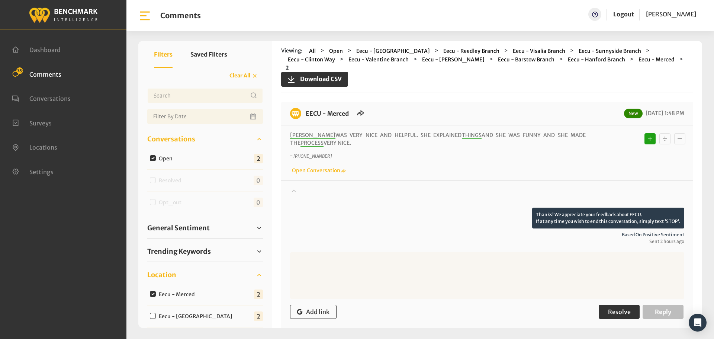
click at [608, 308] on span "Resolve" at bounding box center [619, 311] width 23 height 7
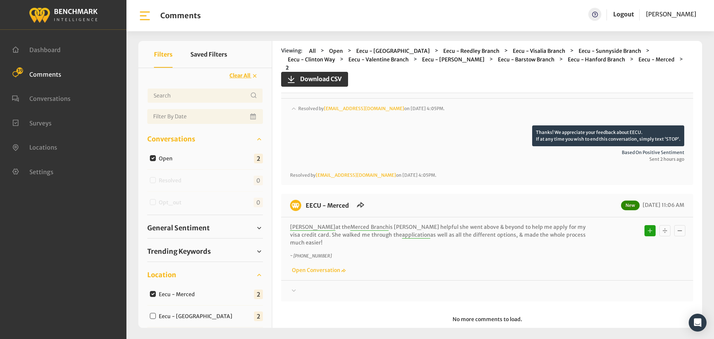
click at [309, 125] on div at bounding box center [487, 114] width 394 height 21
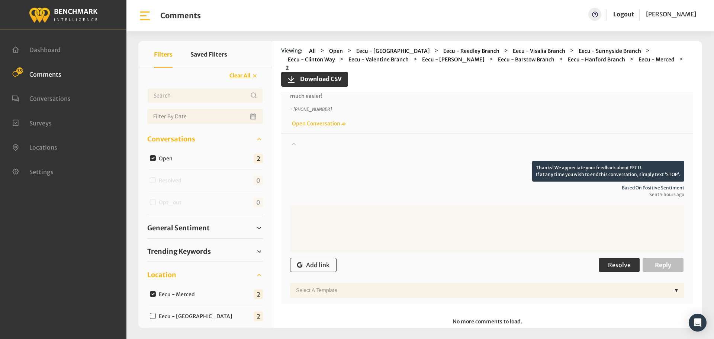
click at [611, 261] on span "Resolve" at bounding box center [619, 264] width 23 height 7
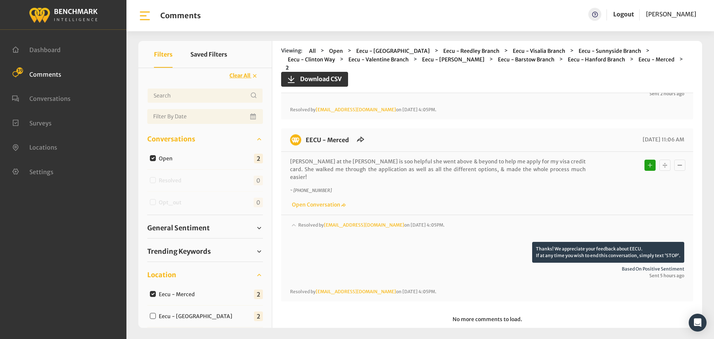
click at [152, 315] on input "Eecu - [GEOGRAPHIC_DATA]" at bounding box center [153, 316] width 6 height 6
checkbox input "true"
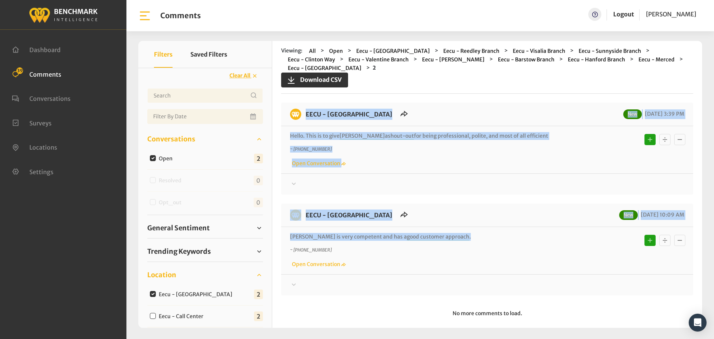
drag, startPoint x: 441, startPoint y: 236, endPoint x: 298, endPoint y: 115, distance: 187.8
click at [298, 115] on div "EECU - [GEOGRAPHIC_DATA] New [DATE] 3:39 PM Hello. This is to give [PERSON_NAME…" at bounding box center [487, 199] width 412 height 193
click at [318, 183] on div at bounding box center [487, 184] width 394 height 9
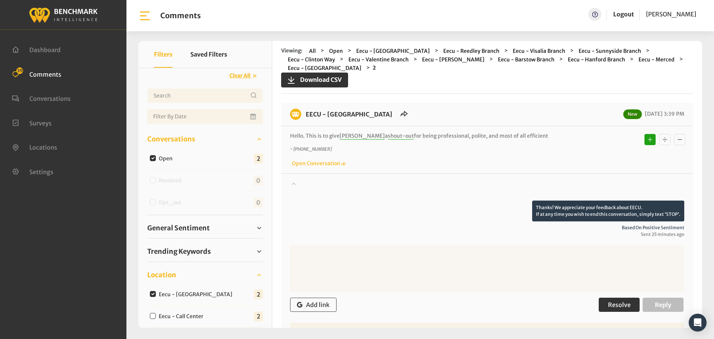
click at [610, 308] on span "Resolve" at bounding box center [619, 304] width 23 height 7
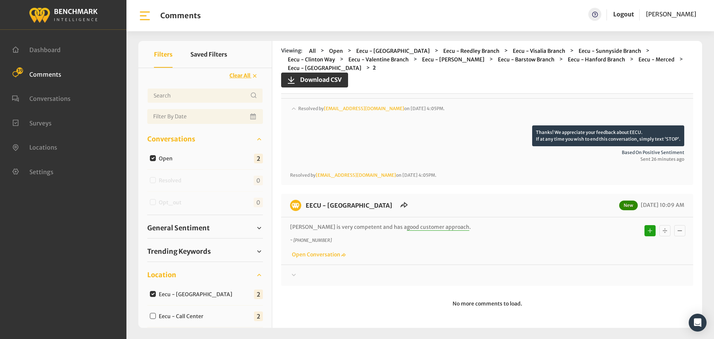
click at [306, 125] on div at bounding box center [487, 114] width 394 height 21
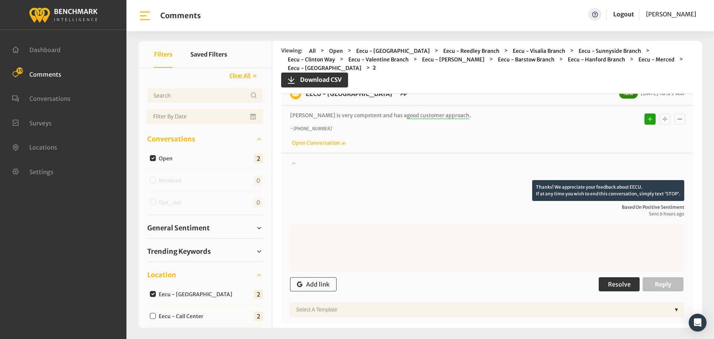
click at [608, 282] on span "Resolve" at bounding box center [619, 283] width 23 height 7
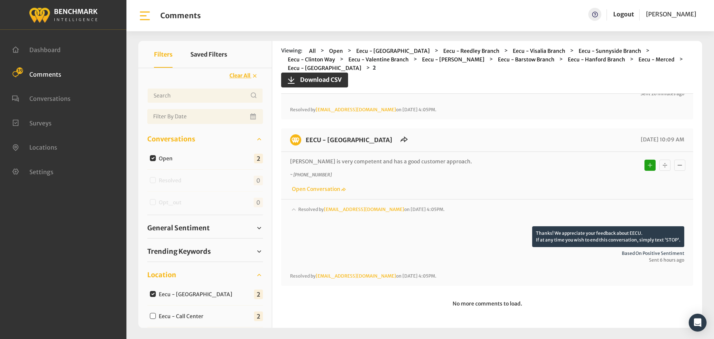
scroll to position [141, 0]
click at [153, 312] on div "Eecu - Call Center" at bounding box center [178, 315] width 62 height 9
click at [153, 313] on input "Eecu - Call Center" at bounding box center [153, 316] width 6 height 6
checkbox input "true"
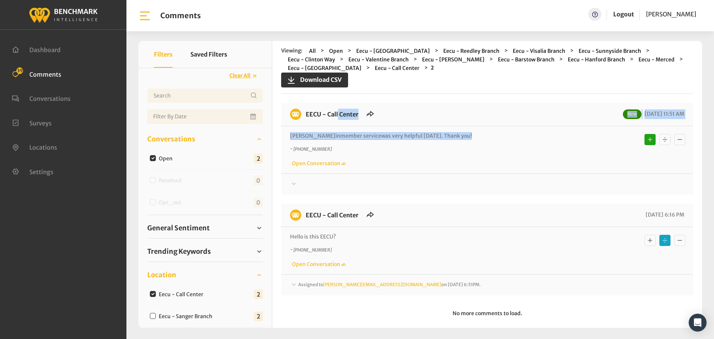
drag, startPoint x: 451, startPoint y: 138, endPoint x: 304, endPoint y: 110, distance: 150.2
click at [306, 109] on div "EECU - Call Center New [DATE] 11:51 AM [PERSON_NAME] in member service was very…" at bounding box center [487, 149] width 412 height 92
click at [296, 179] on icon at bounding box center [293, 183] width 7 height 9
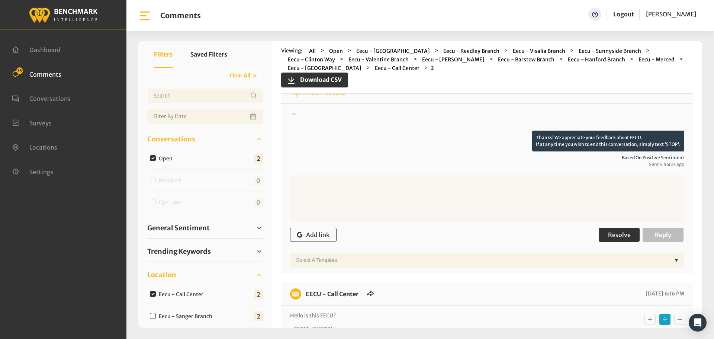
scroll to position [74, 0]
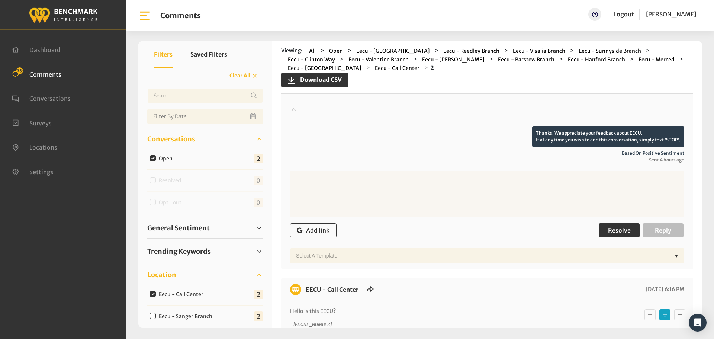
click at [618, 225] on button "Resolve" at bounding box center [619, 230] width 41 height 14
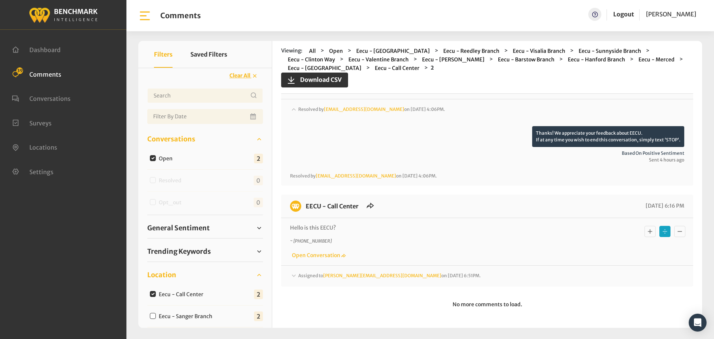
click at [149, 315] on div "Eecu - Sanger Branch" at bounding box center [182, 315] width 71 height 9
click at [152, 318] on input "Eecu - Sanger Branch" at bounding box center [153, 316] width 6 height 6
checkbox input "true"
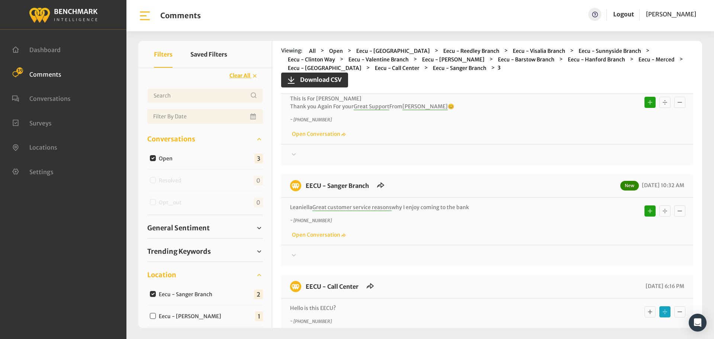
scroll to position [0, 0]
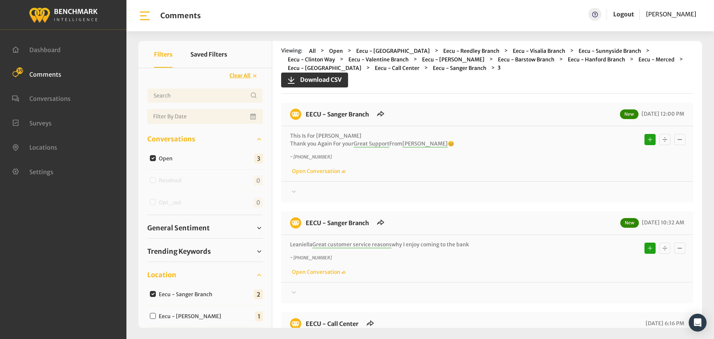
drag, startPoint x: 491, startPoint y: 244, endPoint x: 302, endPoint y: 117, distance: 227.1
click at [302, 117] on div "EECU - Sanger Branch New [DATE] 12:00 PM This Is For [PERSON_NAME] Thank you Ag…" at bounding box center [487, 253] width 412 height 301
click at [311, 196] on div "EECU - Sanger Branch New [DATE] 12:00 PM This Is For [PERSON_NAME] Thank you Ag…" at bounding box center [487, 153] width 412 height 100
click at [325, 196] on div at bounding box center [487, 191] width 394 height 9
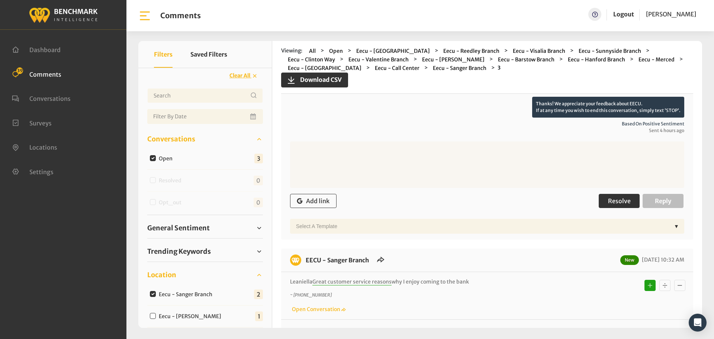
click at [612, 202] on span "Resolve" at bounding box center [619, 200] width 23 height 7
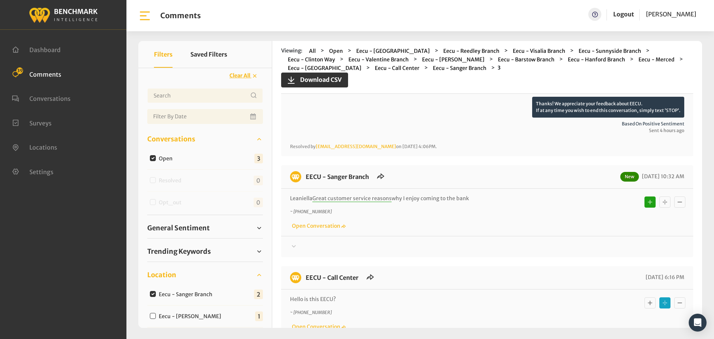
scroll to position [149, 0]
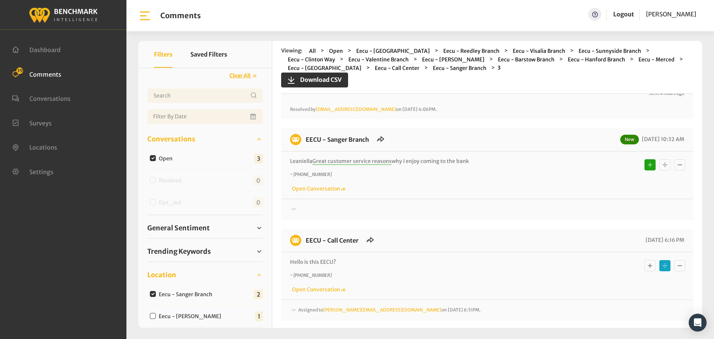
click at [304, 60] on div at bounding box center [487, 49] width 394 height 21
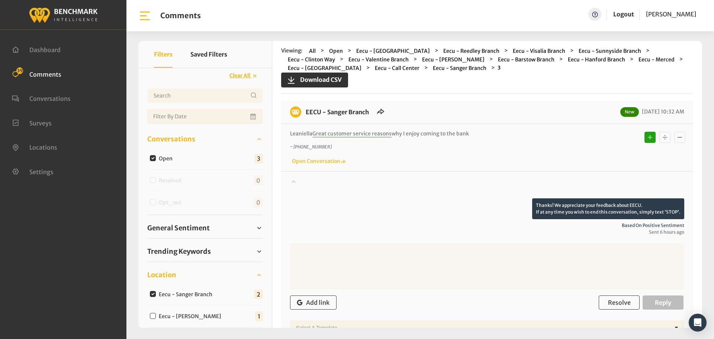
scroll to position [223, 0]
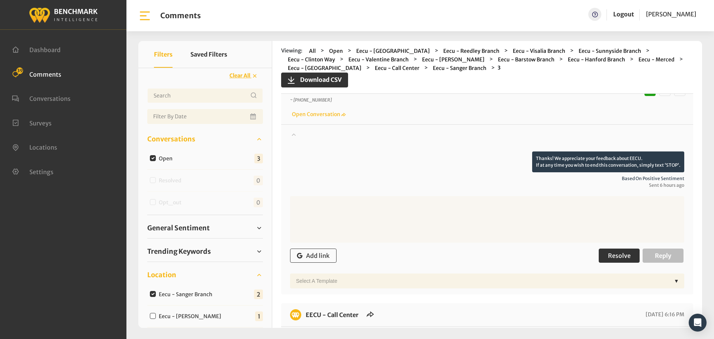
click at [622, 257] on span "Resolve" at bounding box center [619, 255] width 23 height 7
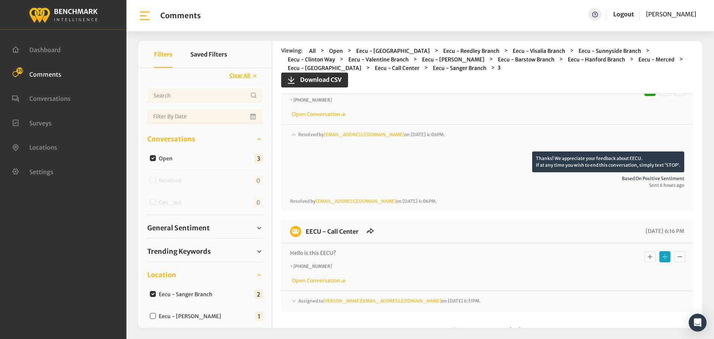
click at [152, 316] on input "Eecu - [PERSON_NAME]" at bounding box center [153, 316] width 6 height 6
checkbox input "true"
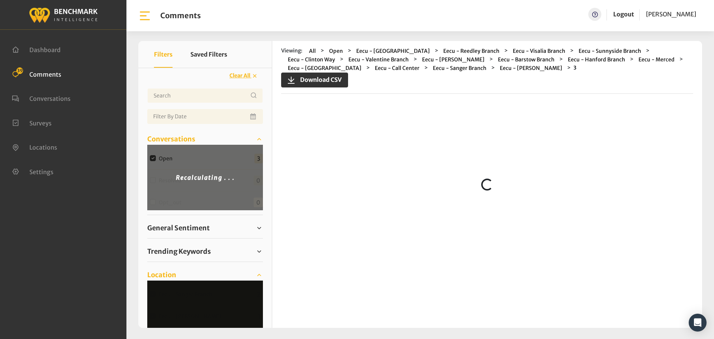
scroll to position [0, 0]
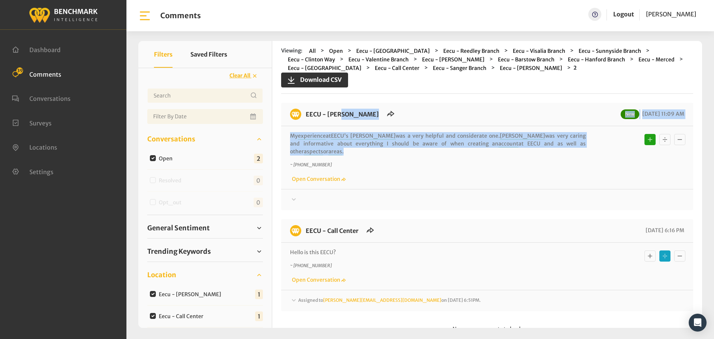
drag, startPoint x: 580, startPoint y: 144, endPoint x: 305, endPoint y: 117, distance: 275.7
click at [305, 117] on div "EECU - [PERSON_NAME] New [DATE] 11:09 AM My experience at [GEOGRAPHIC_DATA][PER…" at bounding box center [487, 156] width 412 height 107
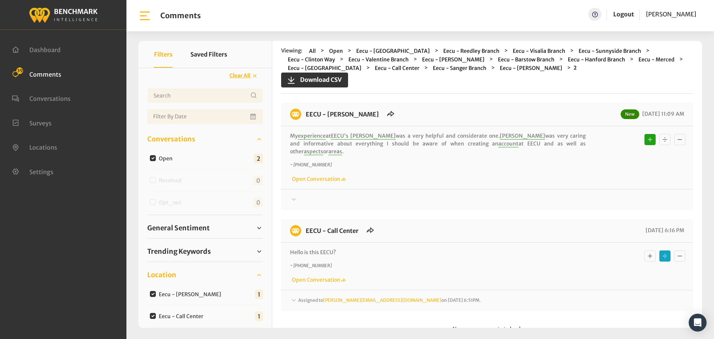
click at [309, 195] on div at bounding box center [487, 199] width 394 height 9
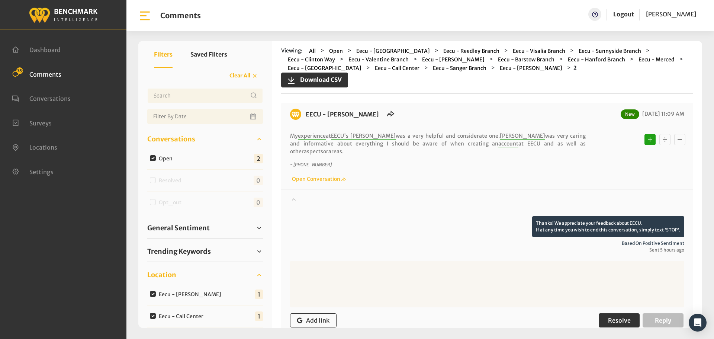
click at [612, 316] on span "Resolve" at bounding box center [619, 319] width 23 height 7
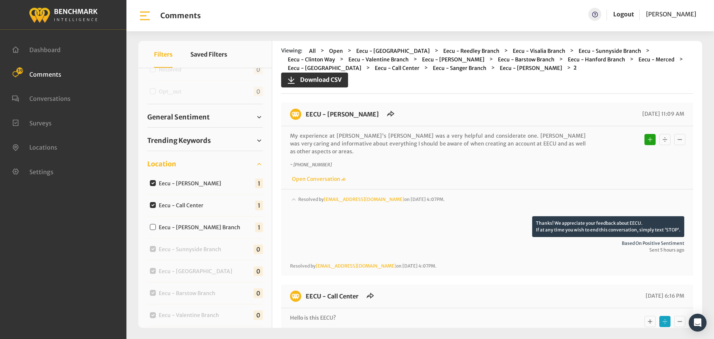
scroll to position [112, 0]
click at [151, 224] on input "Eecu - [PERSON_NAME] Branch" at bounding box center [153, 226] width 6 height 6
checkbox input "true"
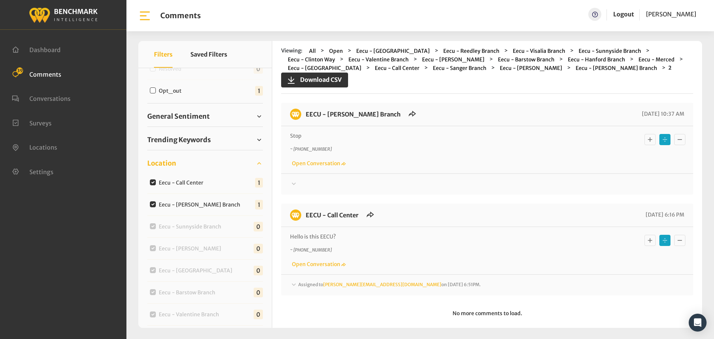
click at [299, 179] on div "This user has opted out from further conversation. Messages can not be sent to …" at bounding box center [487, 180] width 412 height 15
click at [301, 184] on div at bounding box center [487, 184] width 394 height 9
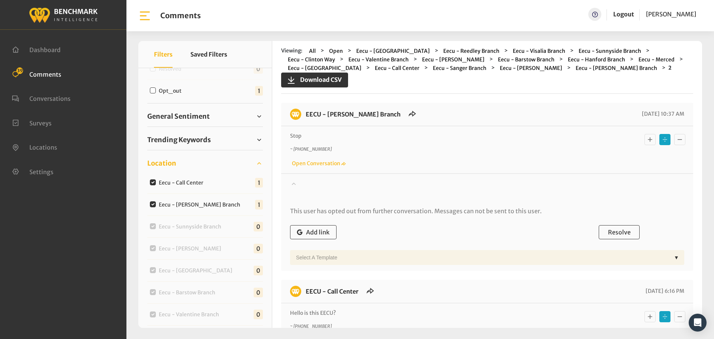
click at [301, 184] on div at bounding box center [487, 190] width 394 height 21
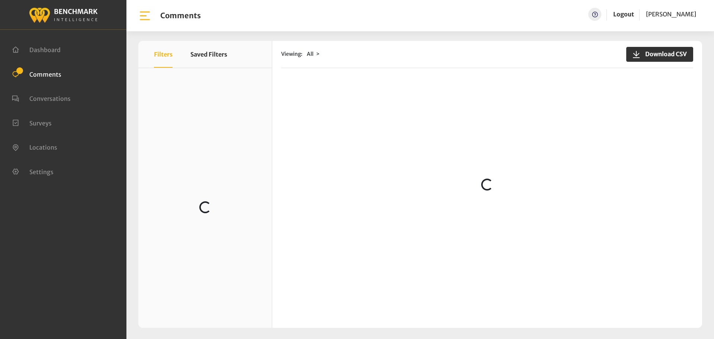
scroll to position [5, 0]
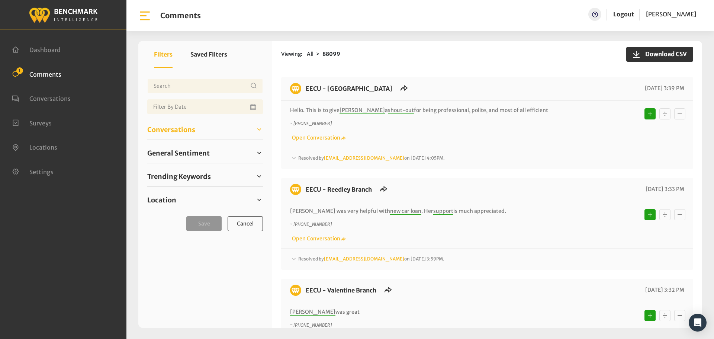
click at [167, 132] on span "Conversations" at bounding box center [171, 130] width 48 height 10
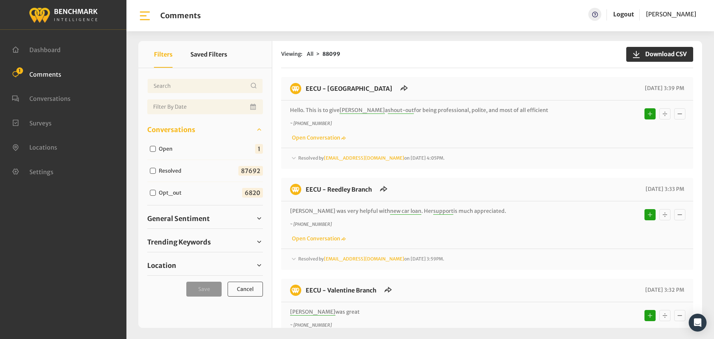
click at [152, 149] on input "Open" at bounding box center [153, 149] width 6 height 6
checkbox input "true"
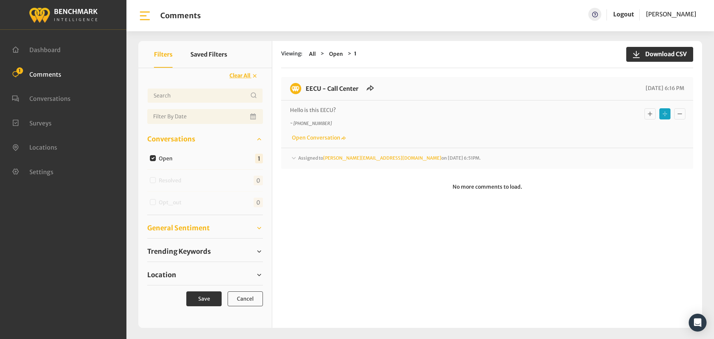
click at [202, 226] on span "General Sentiment" at bounding box center [178, 228] width 62 height 10
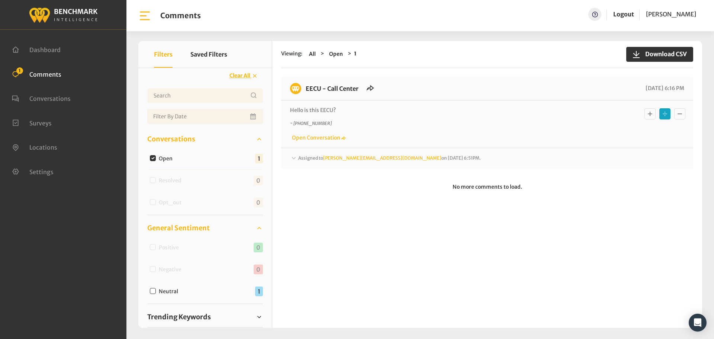
click at [152, 162] on div "Open" at bounding box center [162, 158] width 31 height 9
click at [153, 158] on input "Open" at bounding box center [153, 158] width 6 height 6
checkbox input "false"
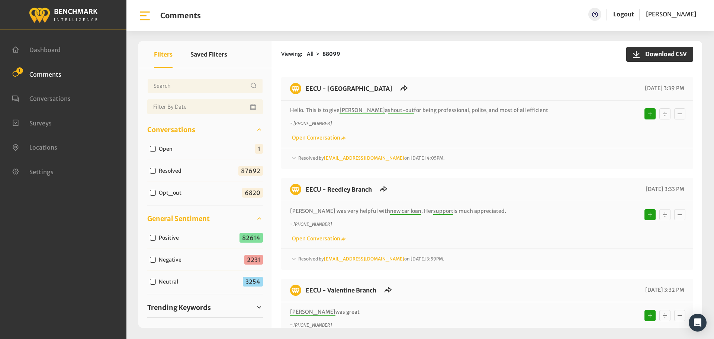
click at [154, 259] on input "Negative" at bounding box center [153, 260] width 6 height 6
checkbox input "true"
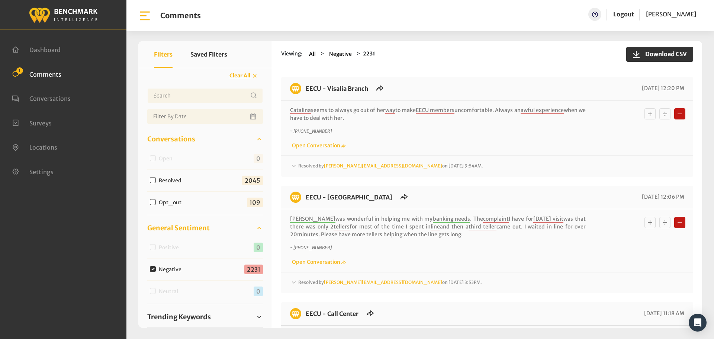
click at [305, 163] on span "Resolved by Chrisa@myeecu.org on September 3, 2025 9:54AM." at bounding box center [390, 166] width 185 height 6
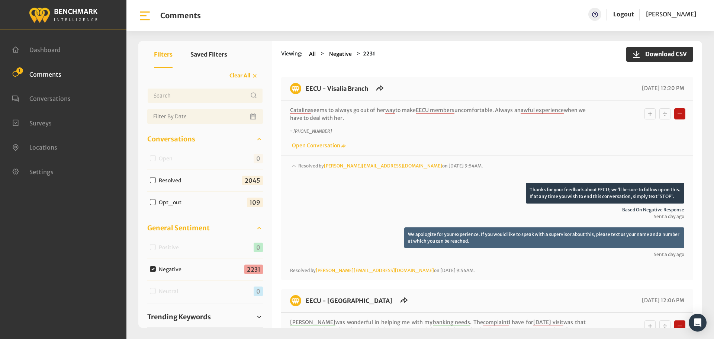
click at [305, 163] on span "Resolved by Chrisa@myeecu.org on September 3, 2025 9:54AM." at bounding box center [390, 166] width 185 height 6
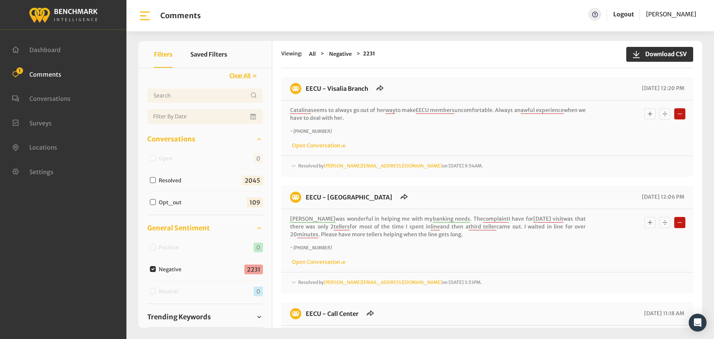
click at [310, 168] on span "Resolved by Chrisa@myeecu.org on September 2, 2025 3:53PM." at bounding box center [390, 166] width 185 height 6
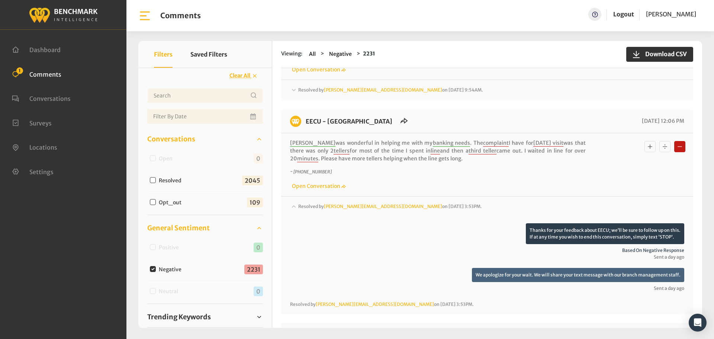
scroll to position [74, 0]
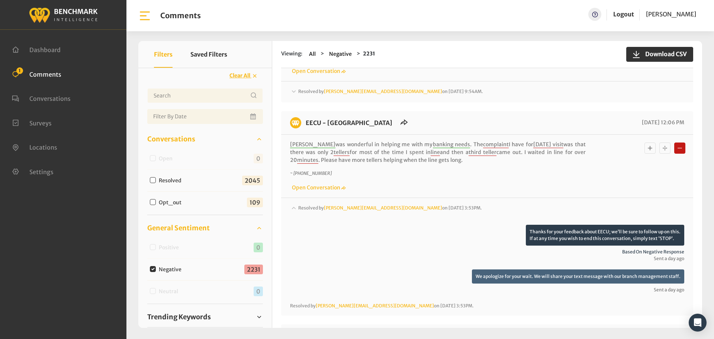
click at [308, 94] on span "Resolved by Chrisa@myeecu.org on September 2, 2025 3:53PM." at bounding box center [390, 92] width 185 height 6
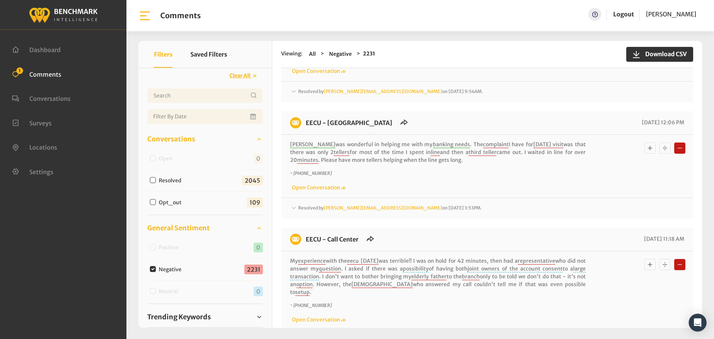
click at [152, 267] on input "Negative" at bounding box center [153, 269] width 6 height 6
checkbox input "false"
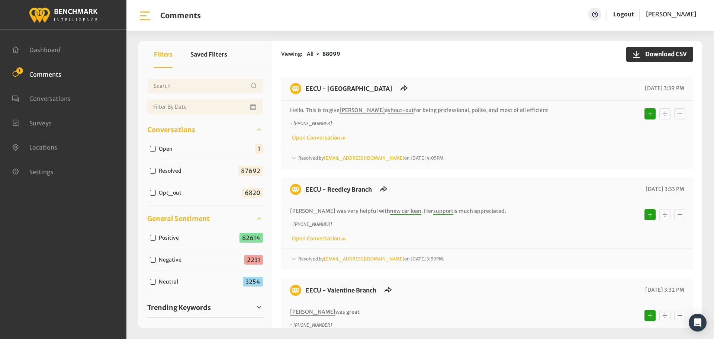
click at [151, 148] on input "Open" at bounding box center [153, 149] width 6 height 6
checkbox input "true"
